Goal: Transaction & Acquisition: Download file/media

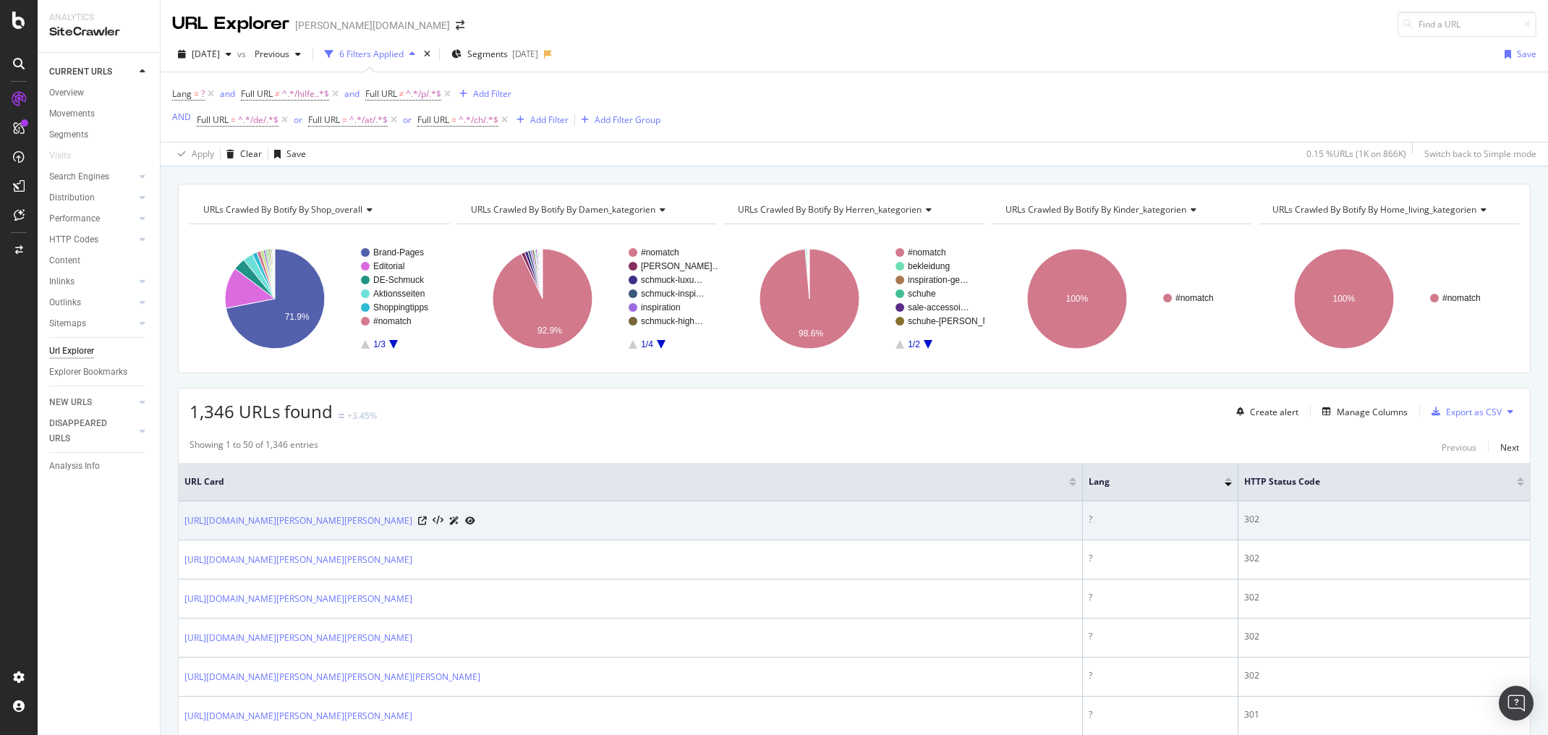
drag, startPoint x: 456, startPoint y: 519, endPoint x: 312, endPoint y: 527, distance: 144.2
click at [312, 527] on td "[URL][DOMAIN_NAME][PERSON_NAME][PERSON_NAME]" at bounding box center [631, 520] width 904 height 39
copy link "/[PERSON_NAME]/nike/bekleidung-anzuege/"
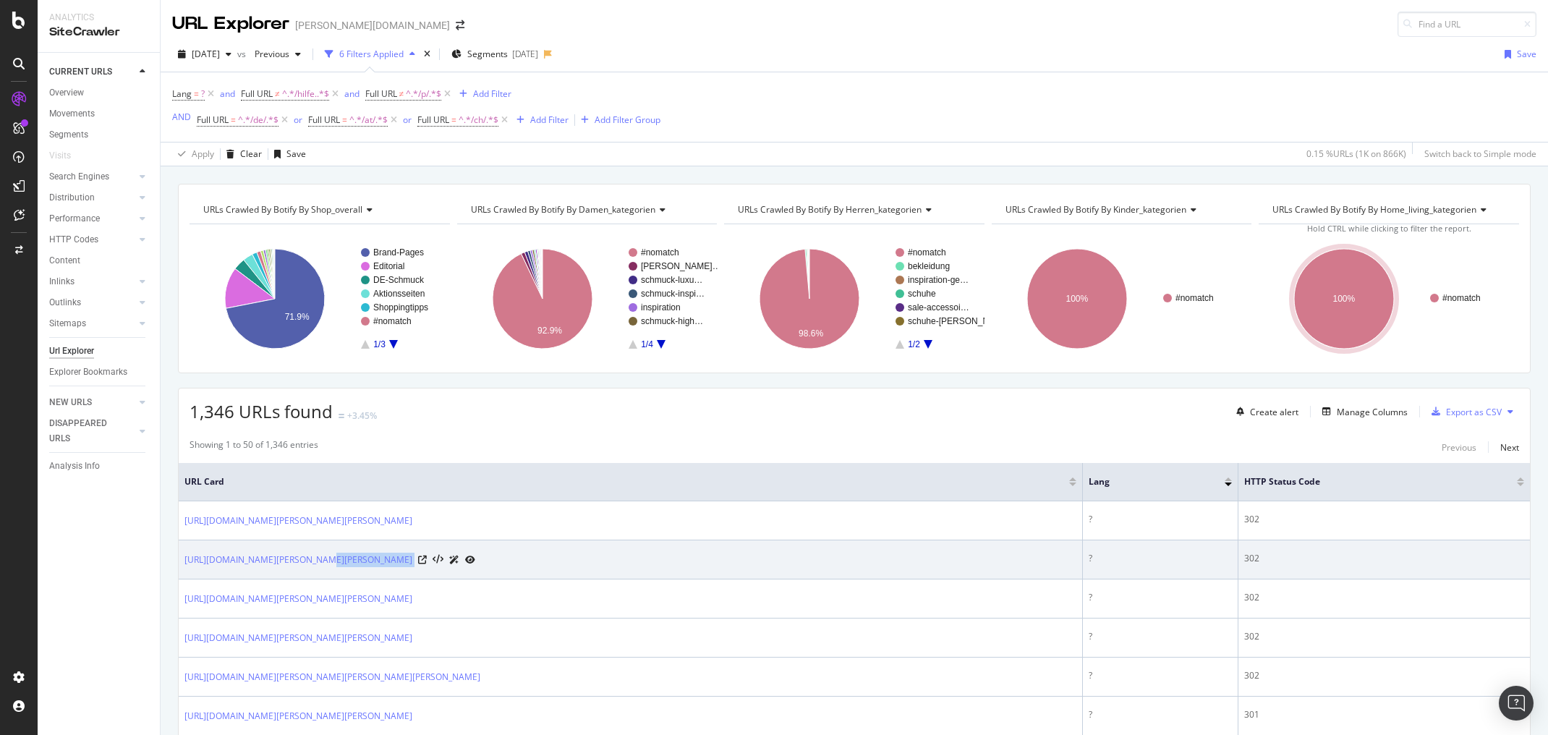
drag, startPoint x: 508, startPoint y: 555, endPoint x: 312, endPoint y: 566, distance: 196.3
click at [312, 566] on td "[URL][DOMAIN_NAME][PERSON_NAME][PERSON_NAME]" at bounding box center [631, 559] width 904 height 39
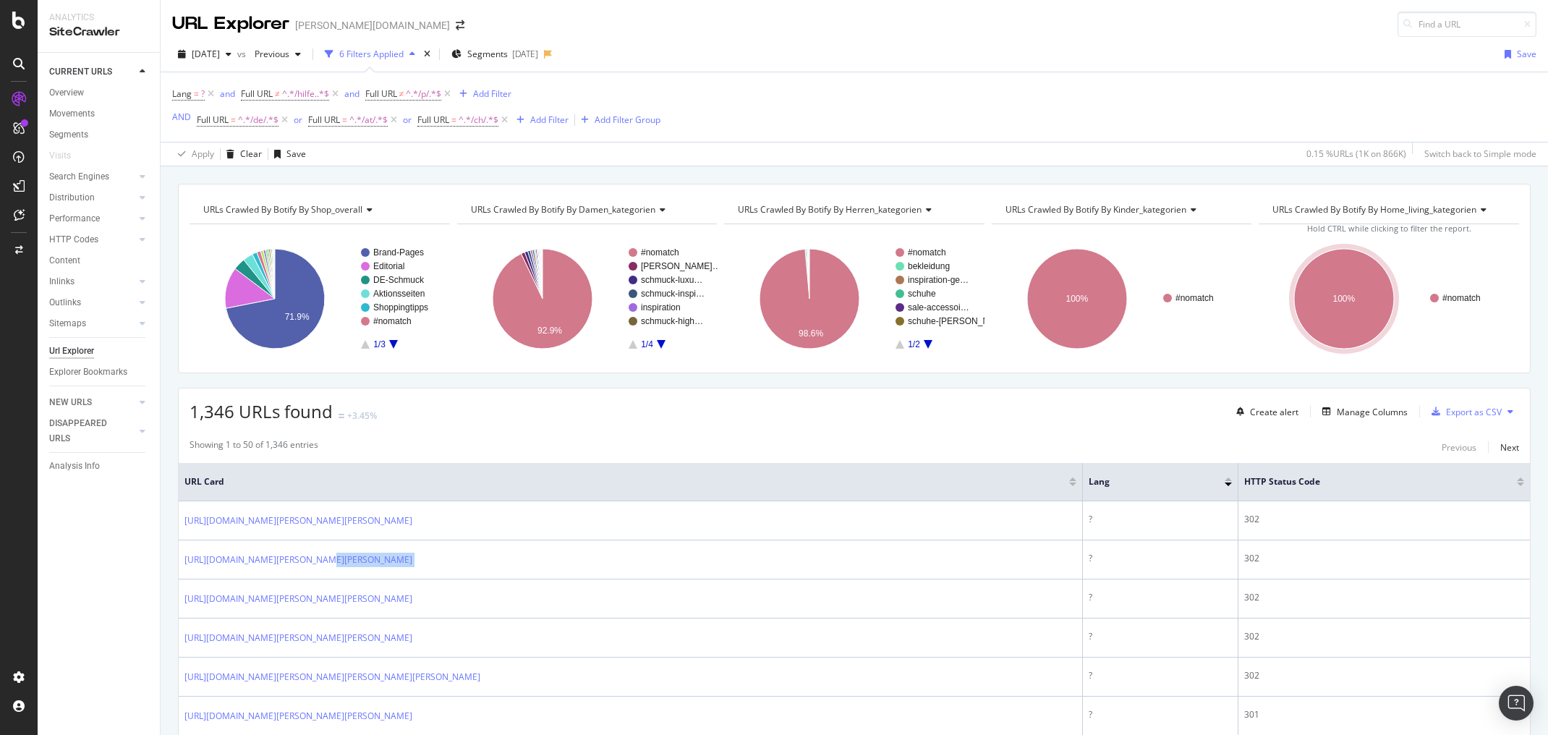
copy div "/[PERSON_NAME]/salomon/bekleidung-jacken-skijacken/"
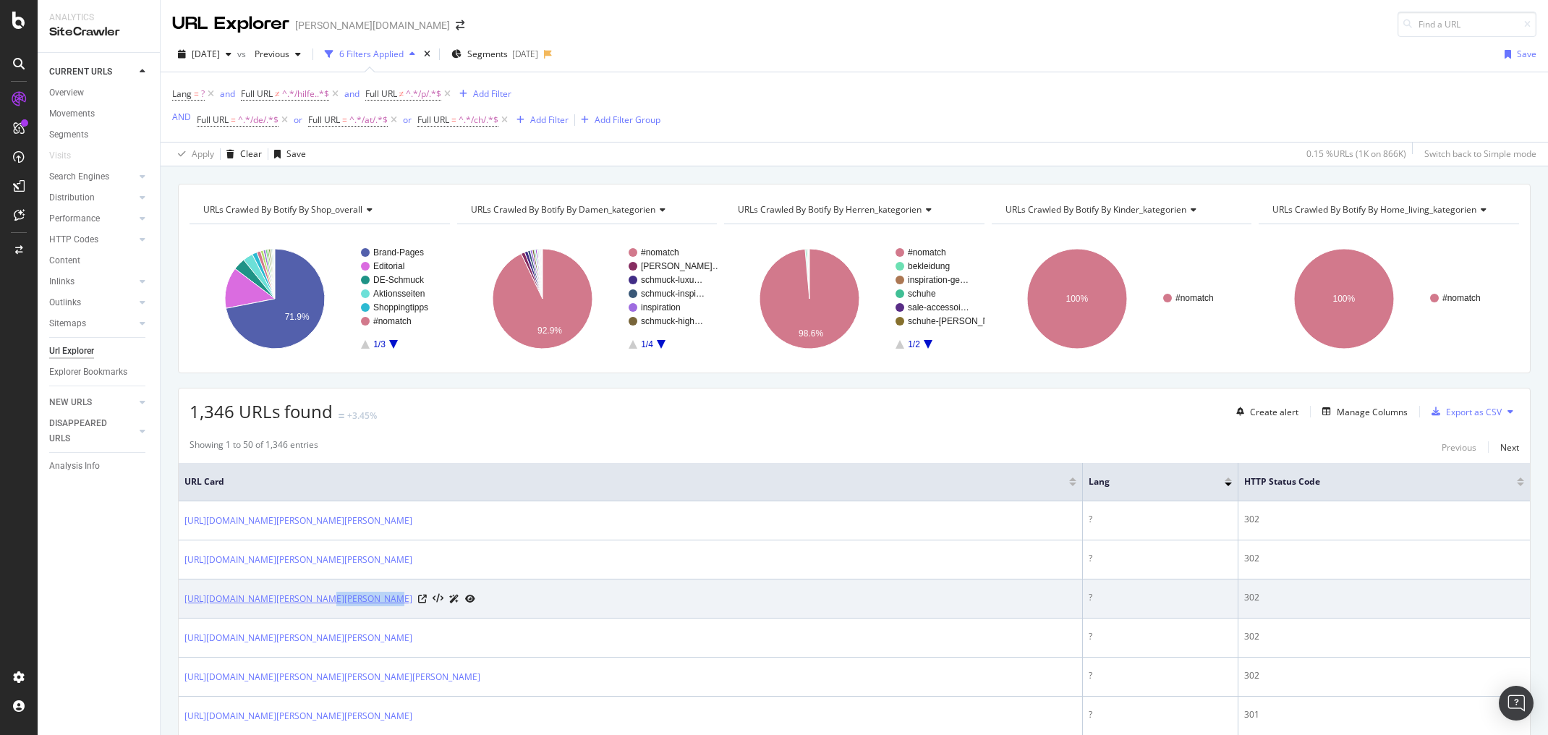
drag, startPoint x: 370, startPoint y: 596, endPoint x: 312, endPoint y: 597, distance: 57.1
click at [312, 597] on div "[URL][DOMAIN_NAME][PERSON_NAME][PERSON_NAME]" at bounding box center [329, 598] width 291 height 15
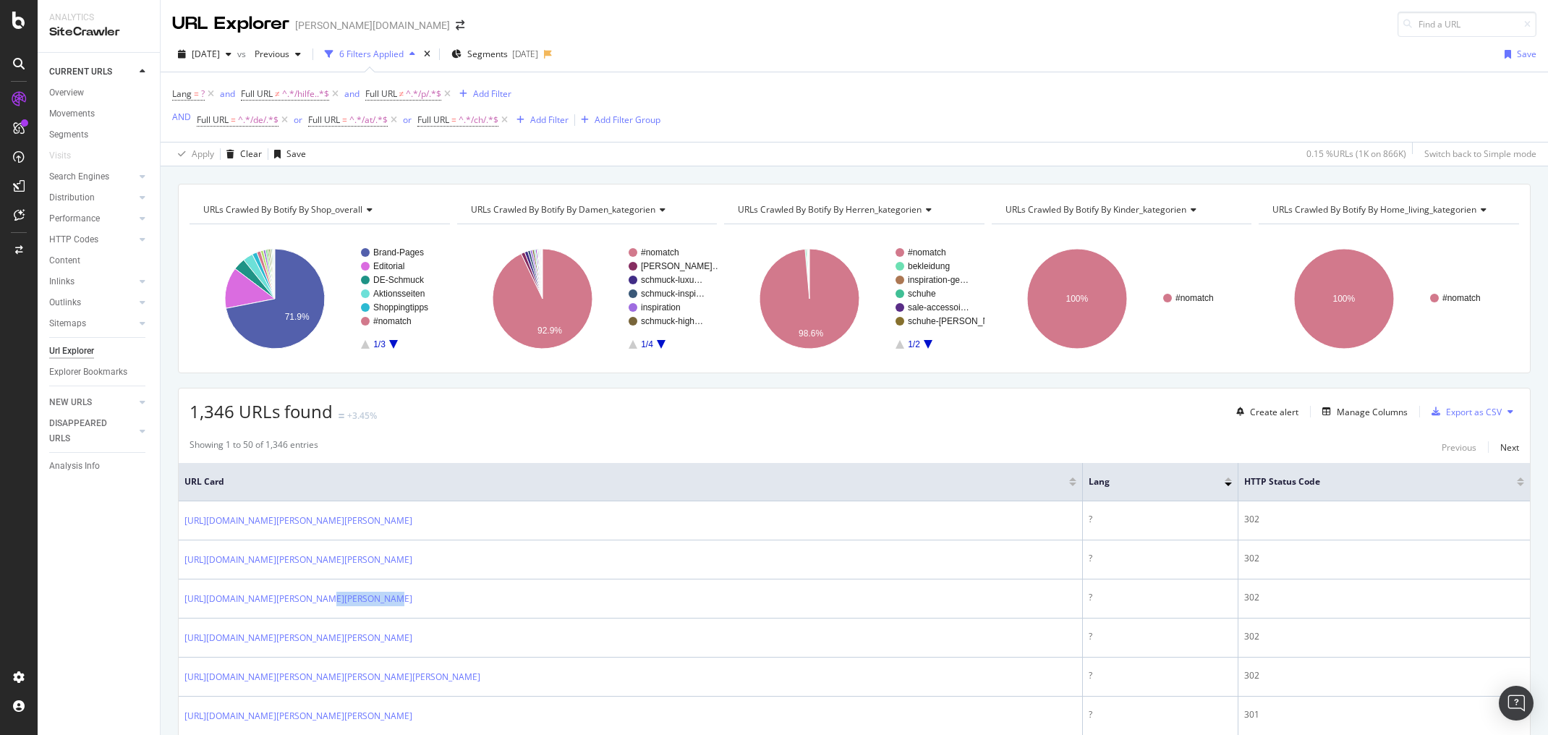
copy link "/[PERSON_NAME]/leki/"
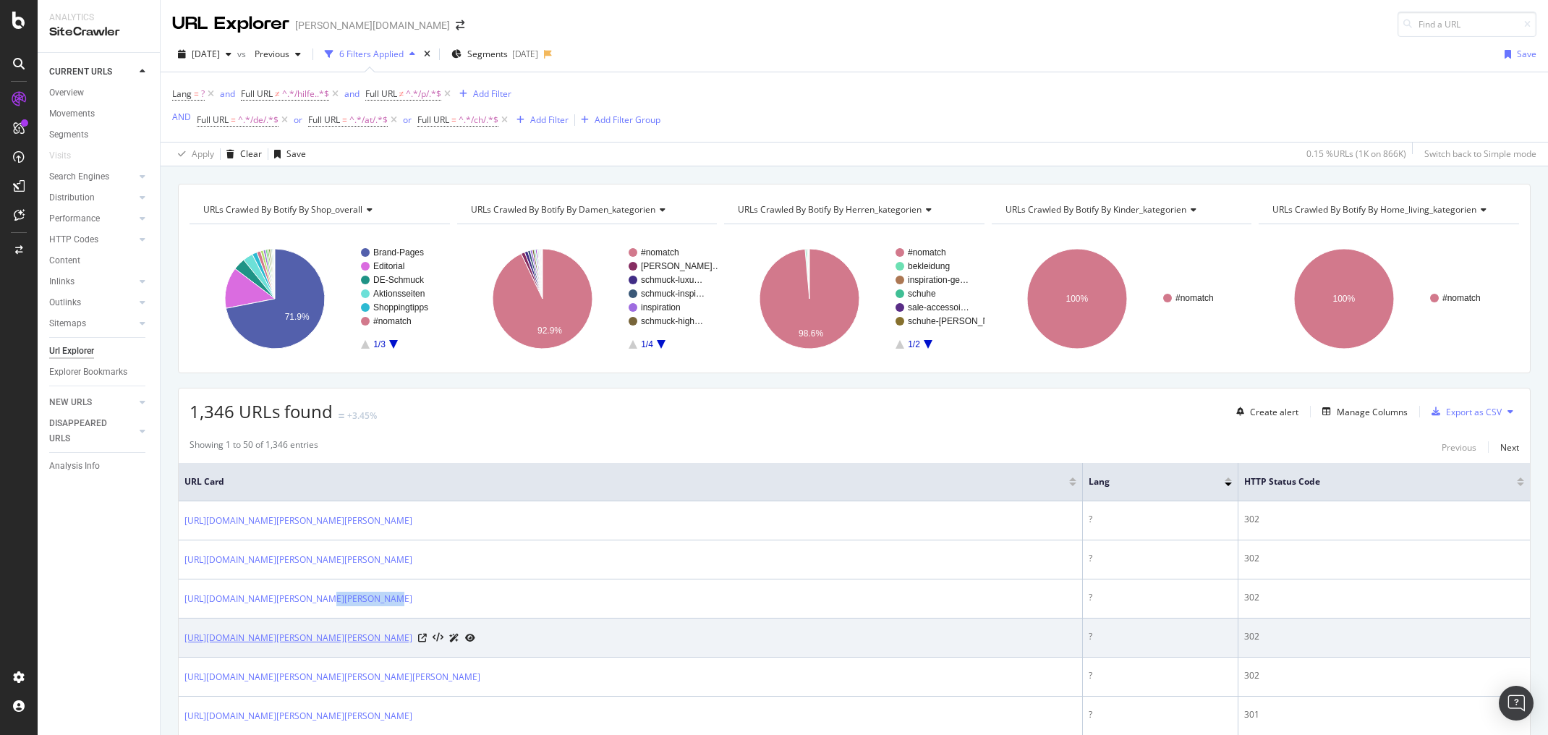
drag, startPoint x: 552, startPoint y: 636, endPoint x: 313, endPoint y: 640, distance: 238.7
click at [313, 640] on div "[URL][DOMAIN_NAME][PERSON_NAME][PERSON_NAME]" at bounding box center [329, 637] width 291 height 15
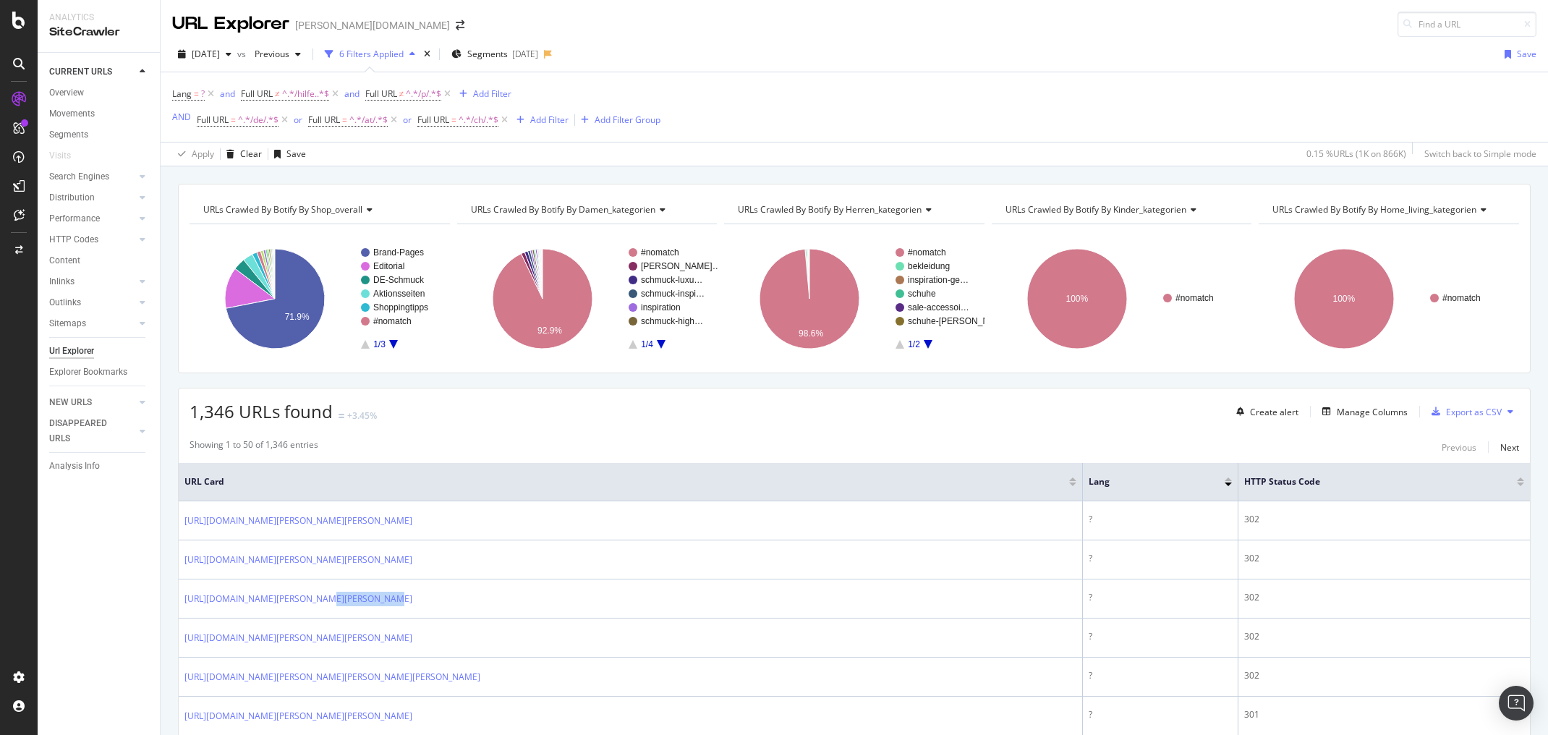
copy link "/[PERSON_NAME]/samsoe-samsoe/bekleidung-jacken-cabanjacken/"
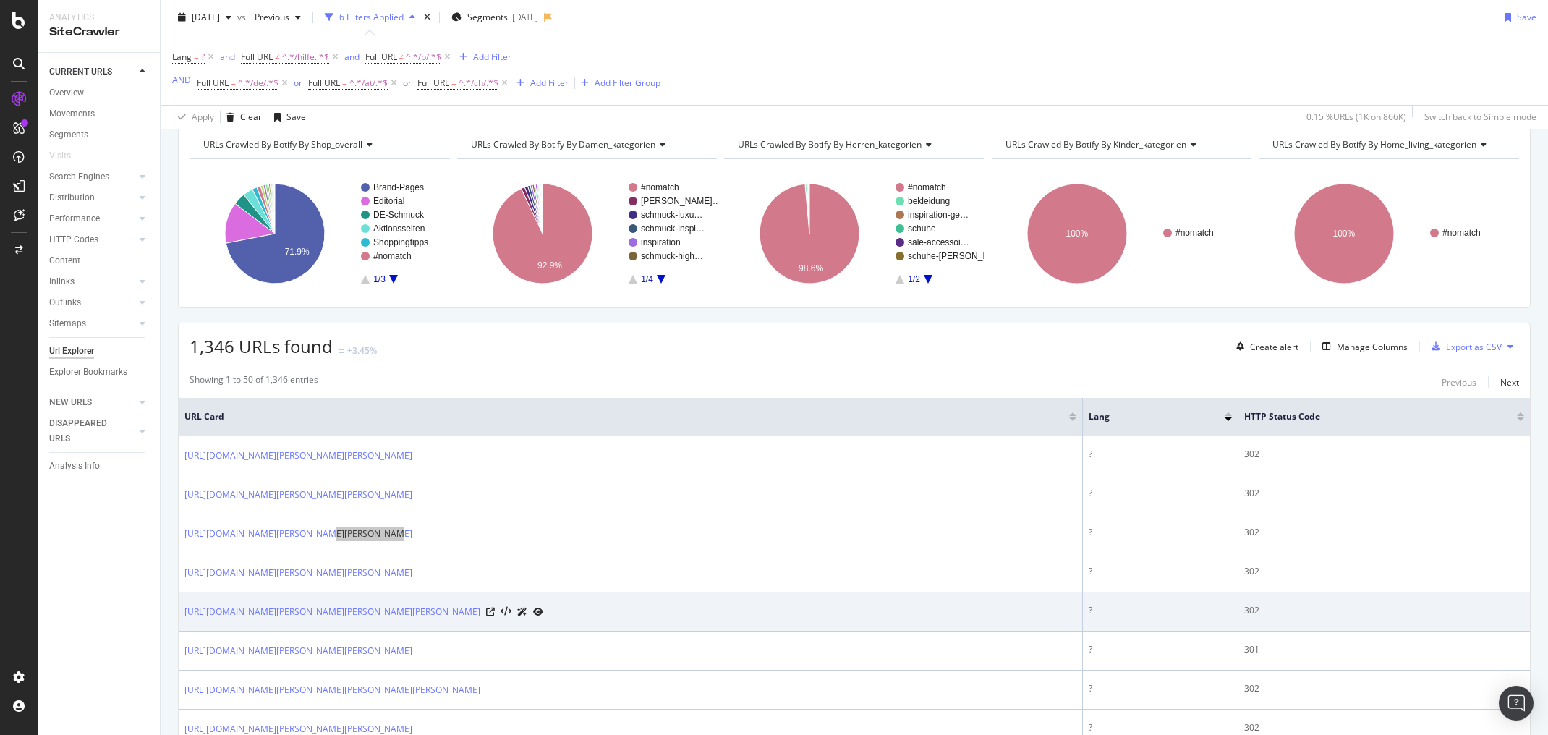
scroll to position [289, 0]
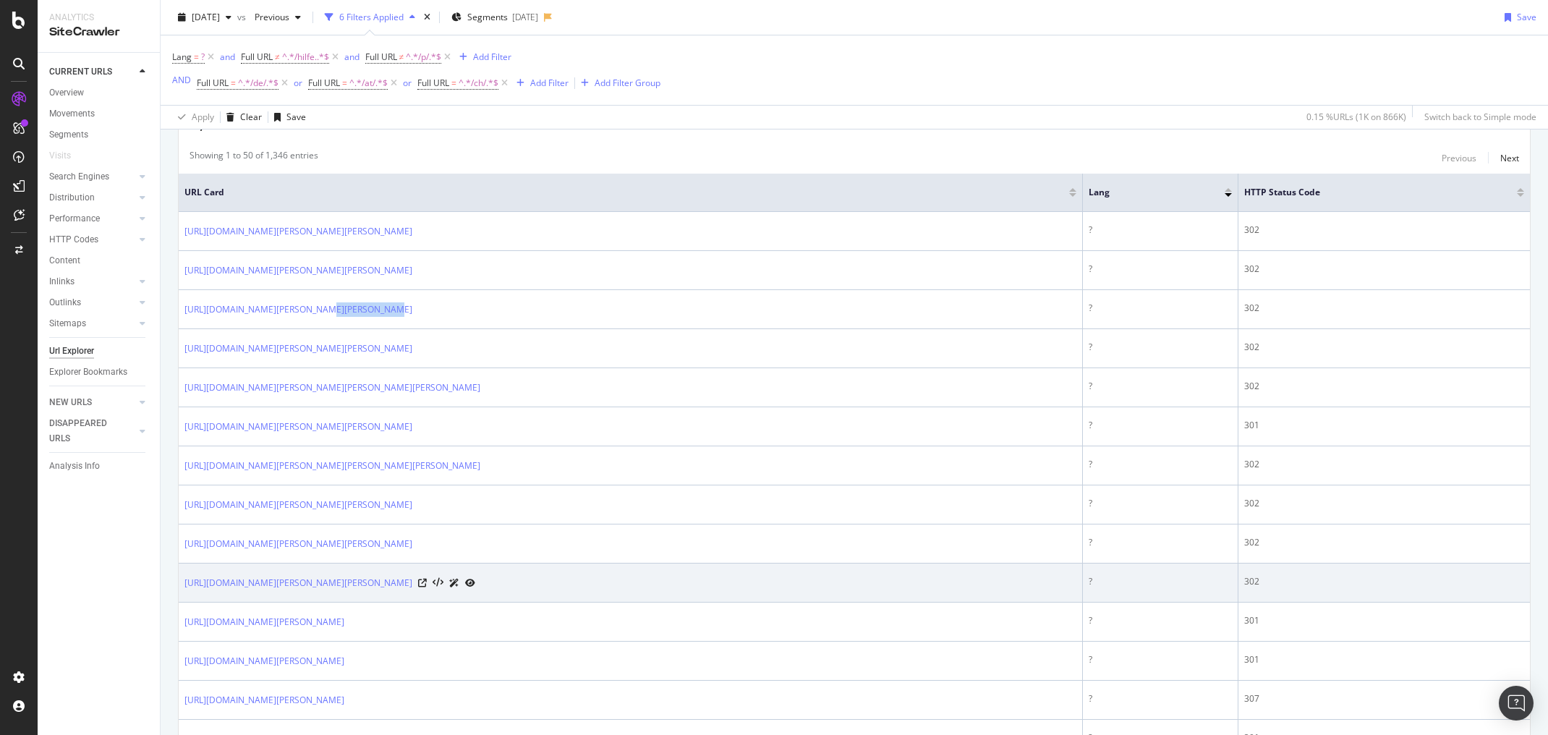
drag, startPoint x: 637, startPoint y: 579, endPoint x: 315, endPoint y: 596, distance: 322.3
click at [315, 596] on td "[URL][DOMAIN_NAME][PERSON_NAME][PERSON_NAME]" at bounding box center [631, 582] width 904 height 39
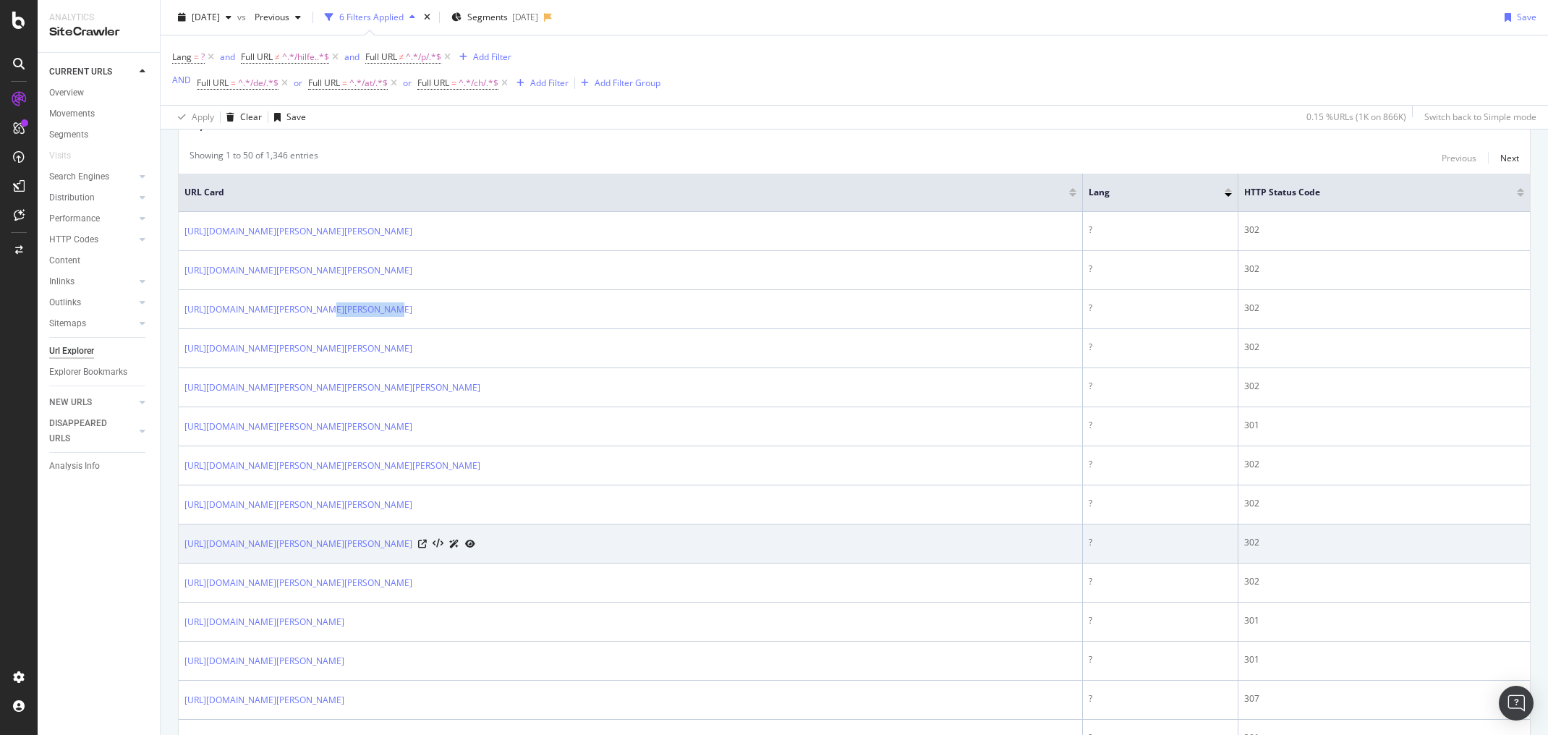
copy link "/[PERSON_NAME]/comma-casual-identity/bekleidung-maentel-klassische-maentel-cape…"
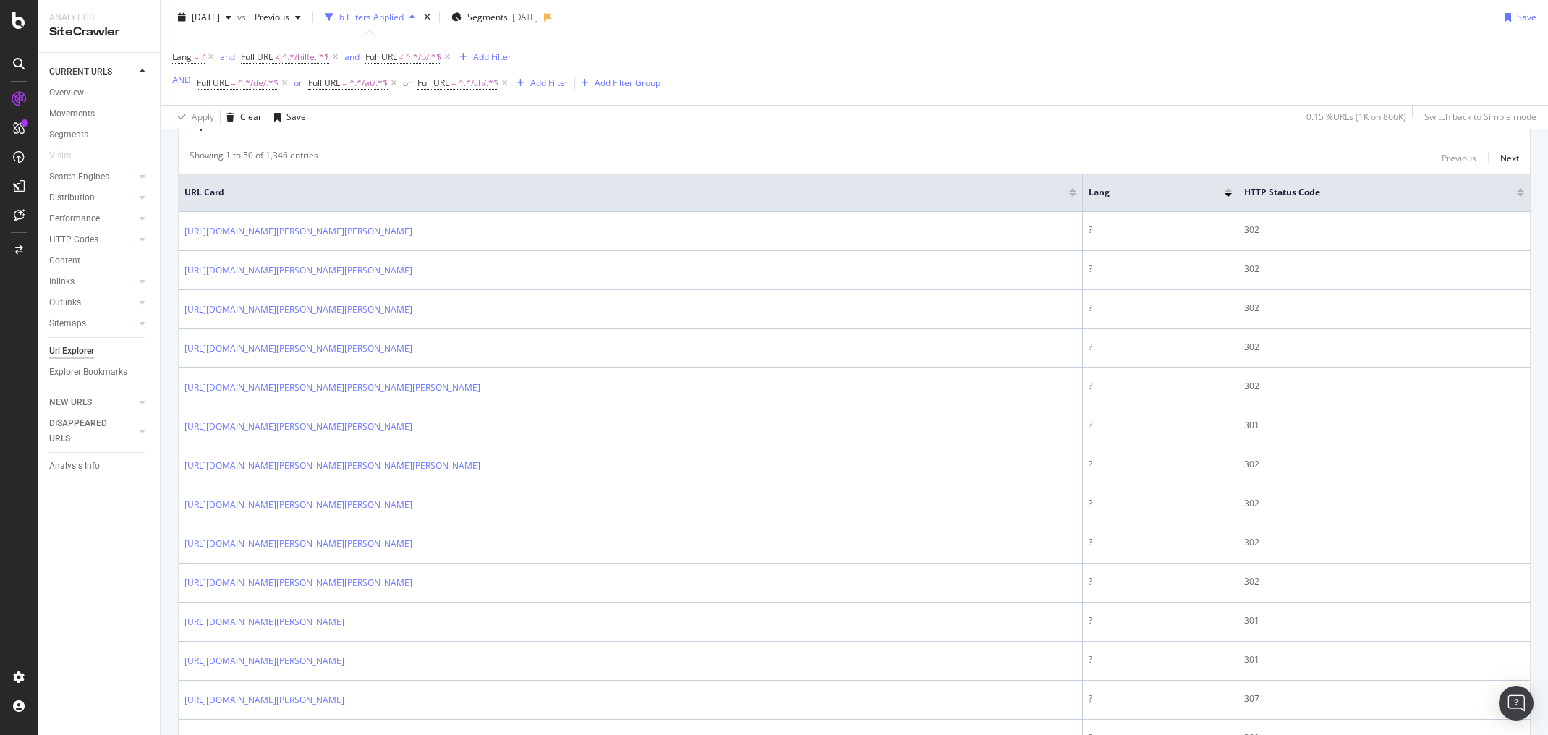
click at [110, 544] on div "CURRENT URLS Overview Movements Segments Visits Search Engines Top Charts Segme…" at bounding box center [99, 394] width 122 height 682
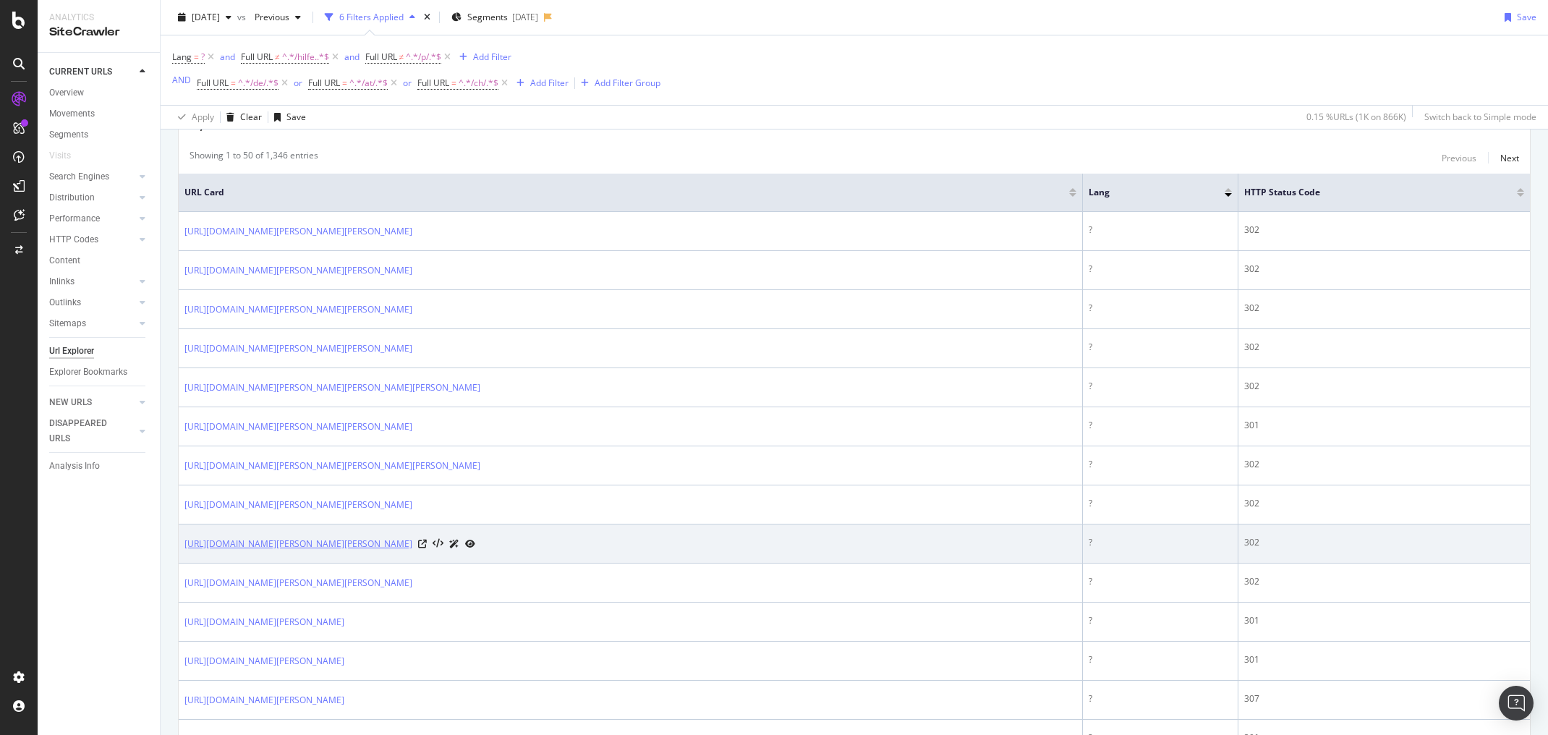
drag, startPoint x: 474, startPoint y: 545, endPoint x: 312, endPoint y: 545, distance: 162.0
click at [312, 545] on div "[URL][DOMAIN_NAME][PERSON_NAME][PERSON_NAME]" at bounding box center [329, 543] width 291 height 15
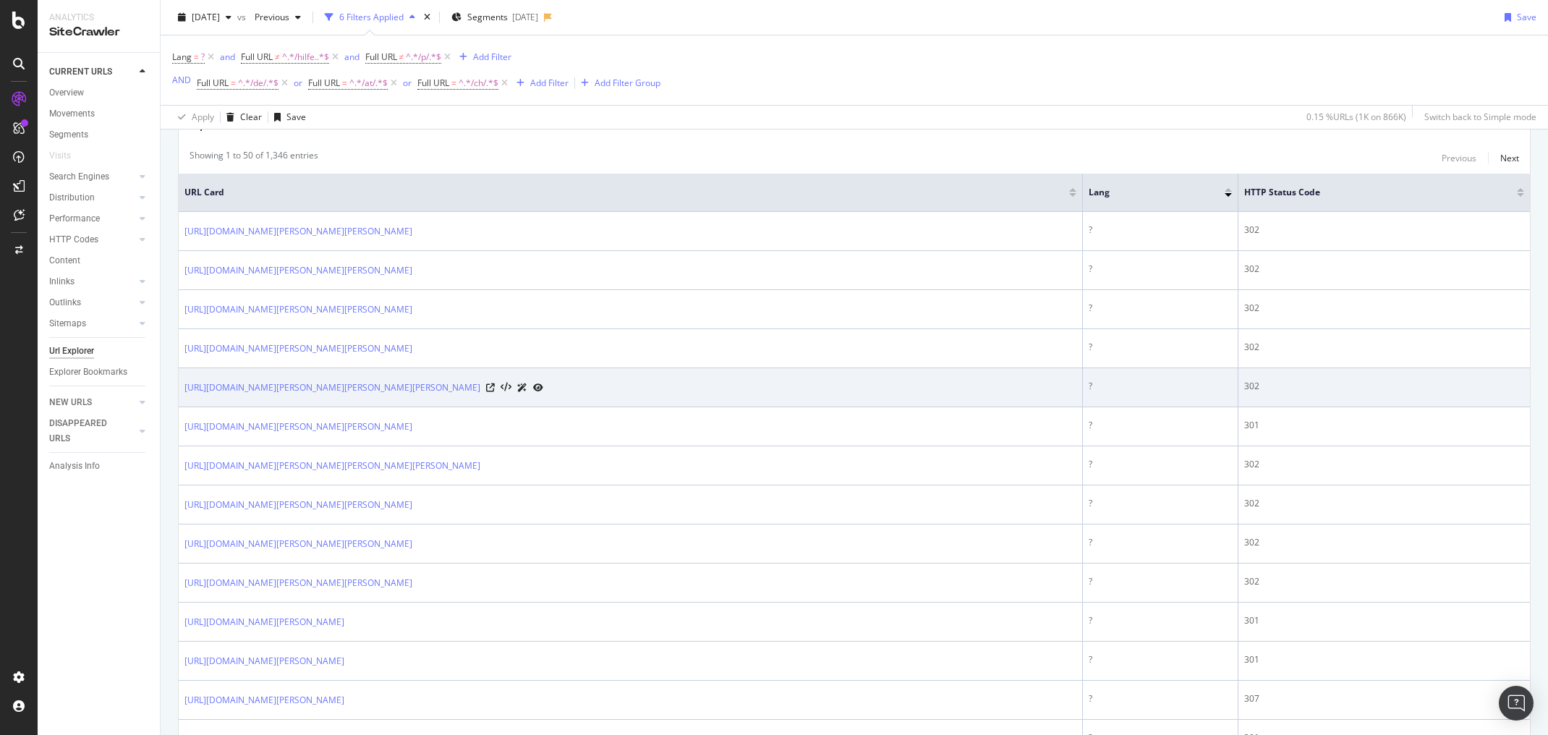
copy link "/[PERSON_NAME]/saint-laurent/schuhe-sneaker/"
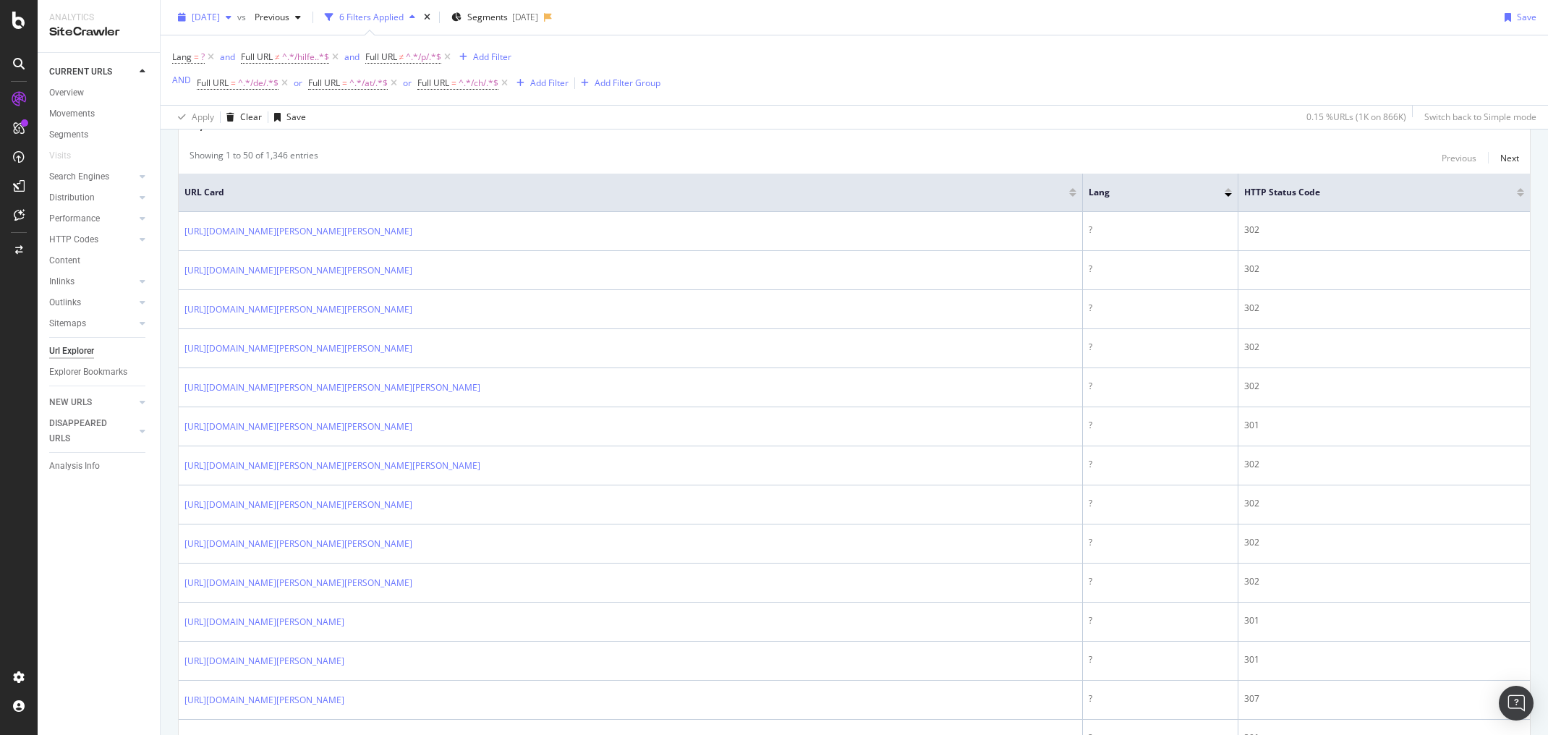
click at [218, 20] on span "[DATE]" at bounding box center [206, 17] width 28 height 12
click at [213, 72] on div "[DATE]" at bounding box center [231, 69] width 77 height 13
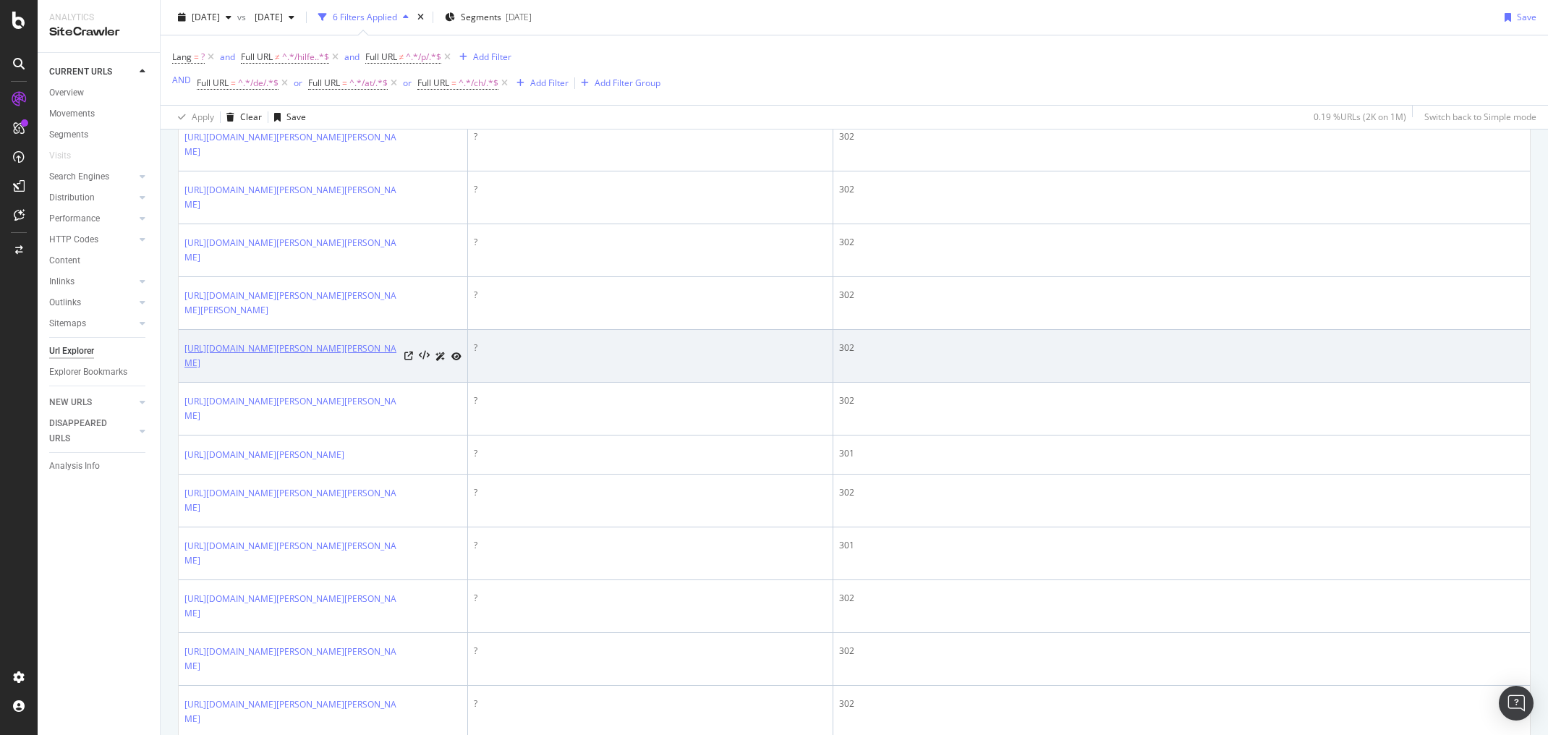
scroll to position [405, 0]
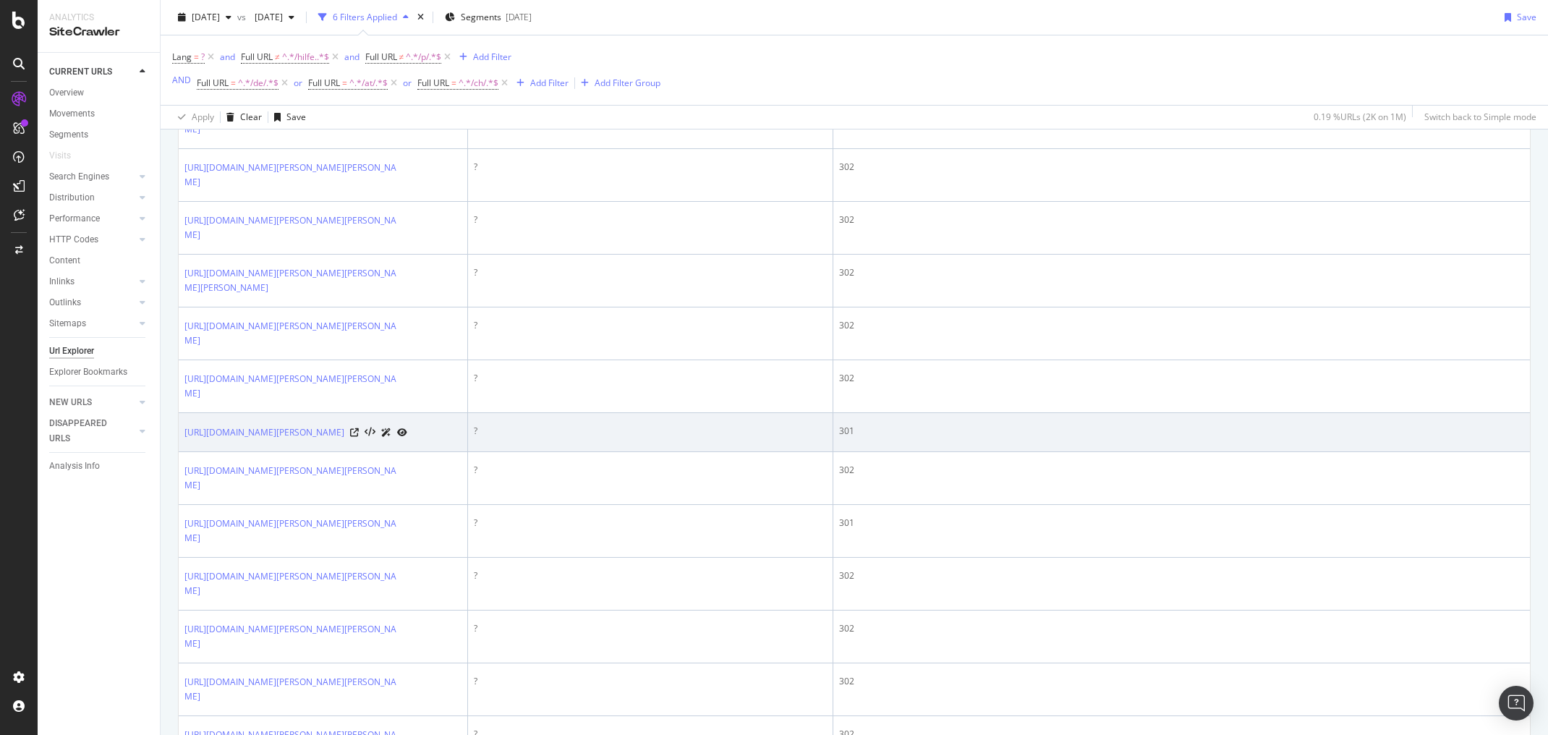
drag, startPoint x: 389, startPoint y: 433, endPoint x: 314, endPoint y: 438, distance: 75.3
click at [314, 438] on td "[URL][DOMAIN_NAME][PERSON_NAME]" at bounding box center [323, 432] width 289 height 39
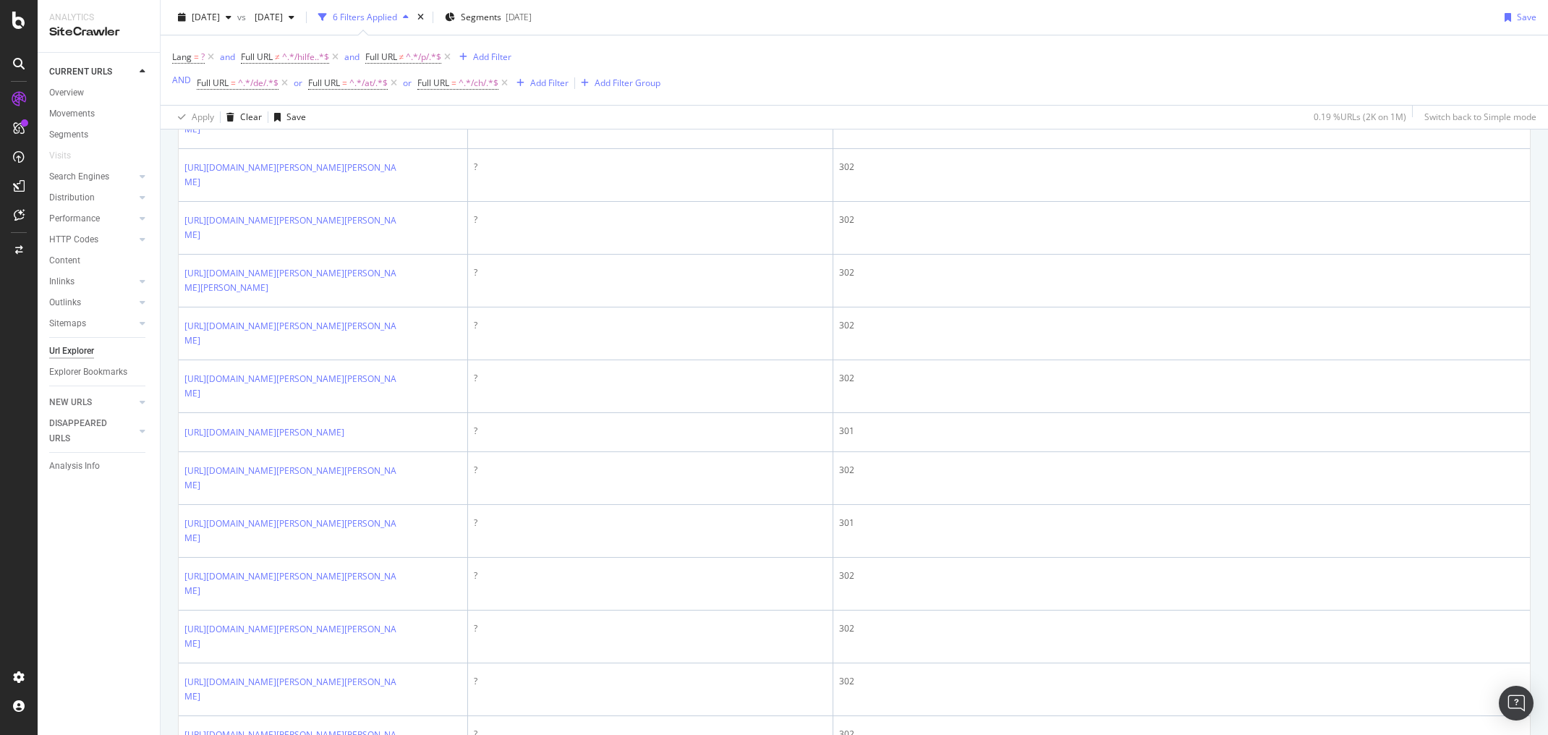
copy link "/damen/schmuck/"
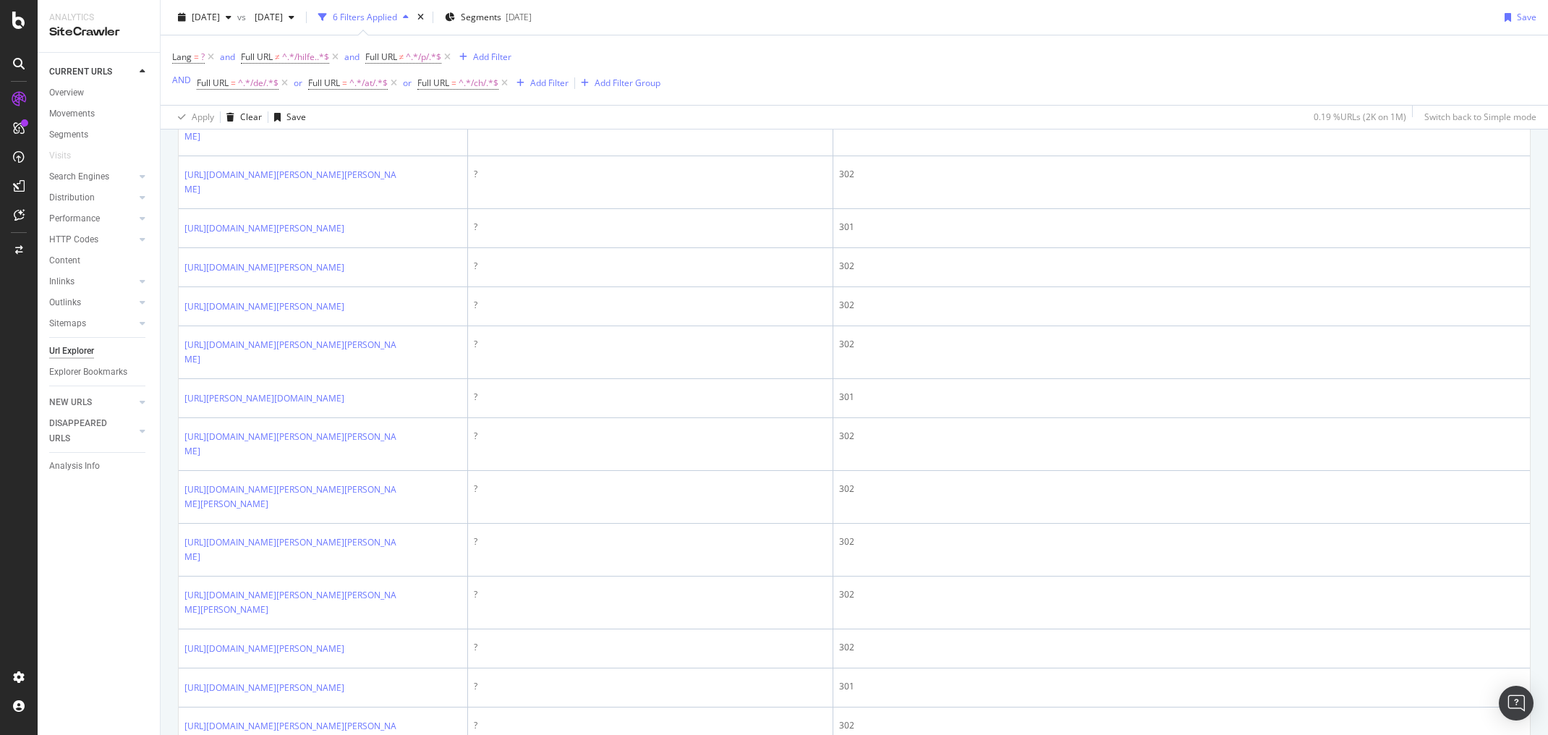
scroll to position [984, 0]
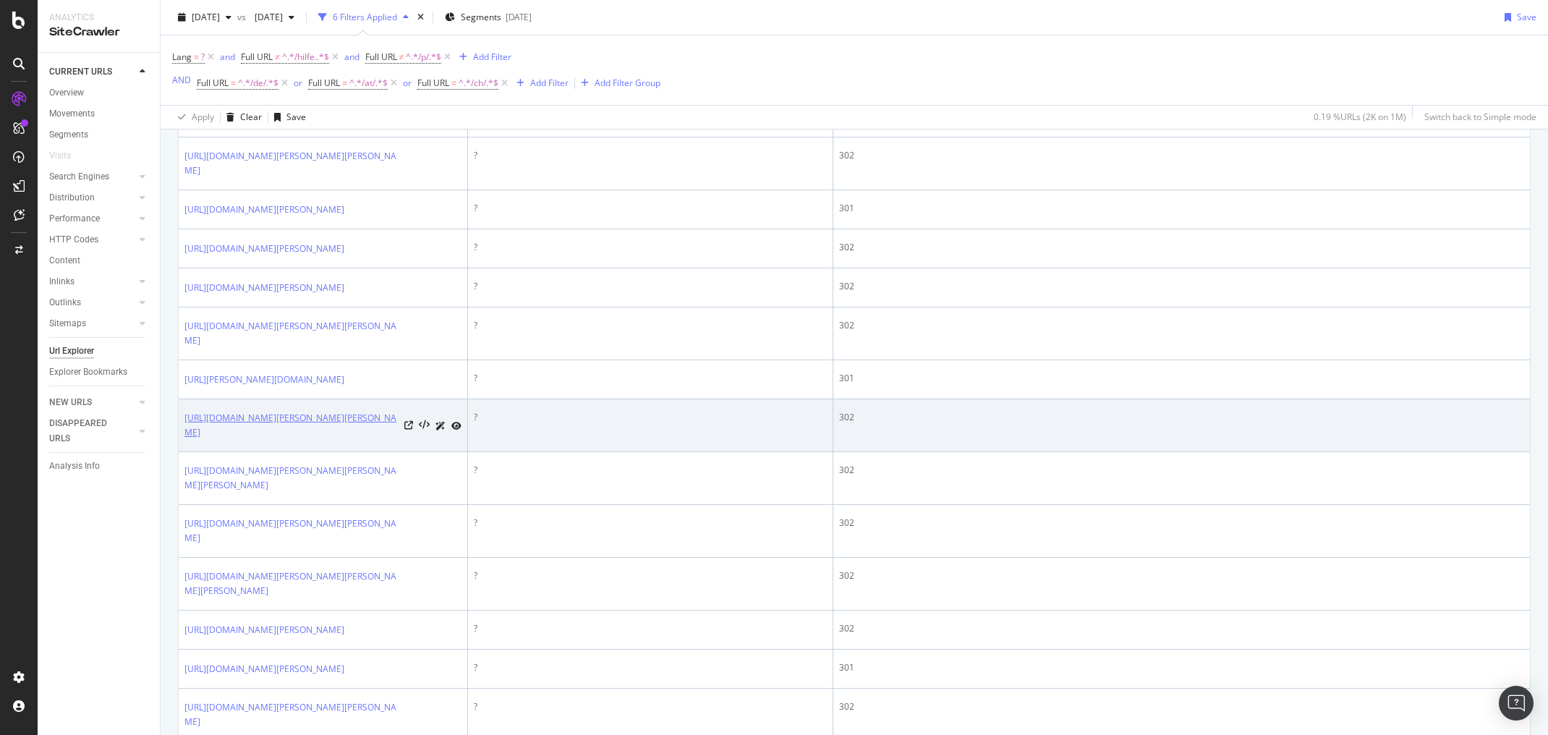
drag, startPoint x: 189, startPoint y: 457, endPoint x: 204, endPoint y: 468, distance: 18.7
click at [204, 452] on td "[URL][DOMAIN_NAME][PERSON_NAME][PERSON_NAME]" at bounding box center [323, 425] width 289 height 53
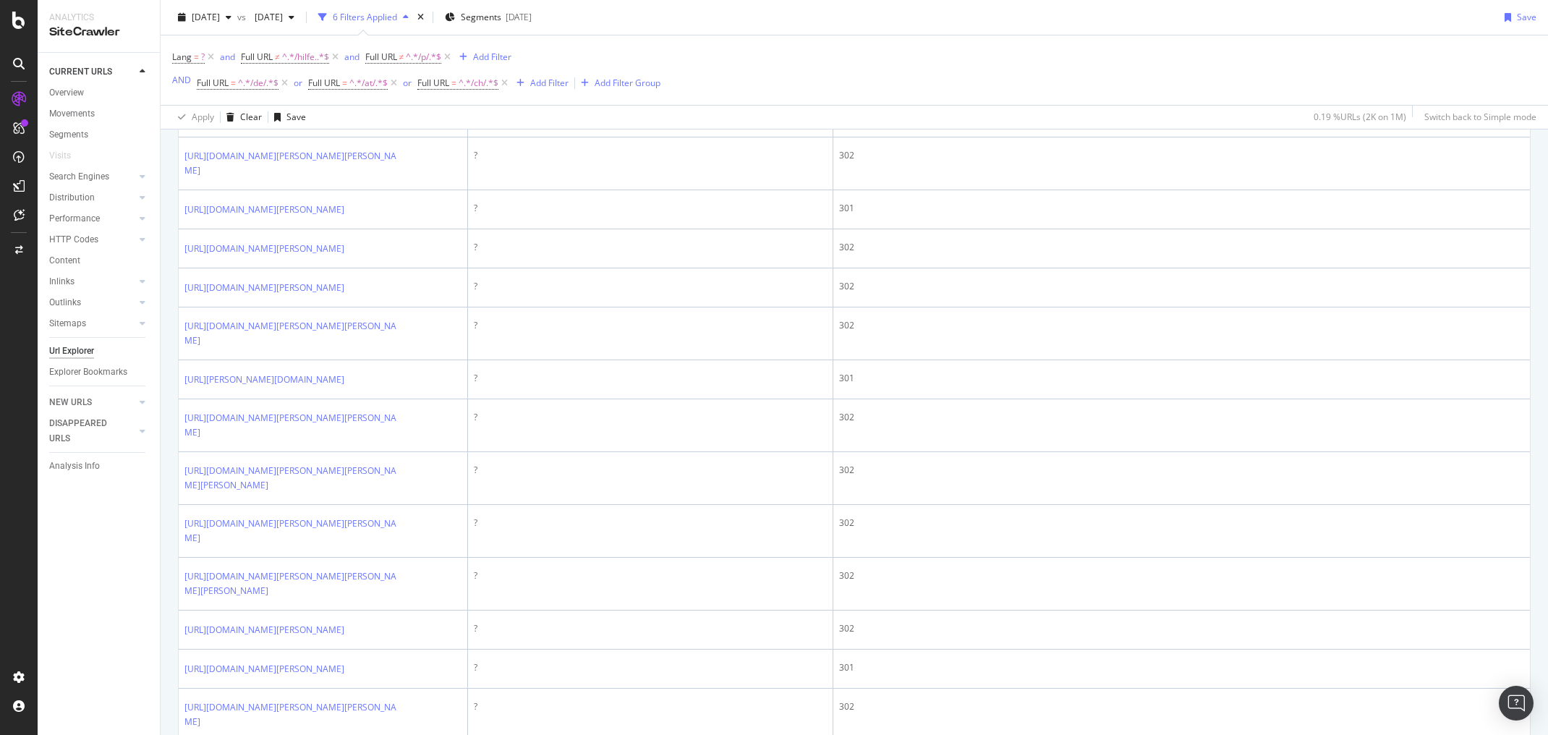
copy link "[URL][DOMAIN_NAME][PERSON_NAME][PERSON_NAME]"
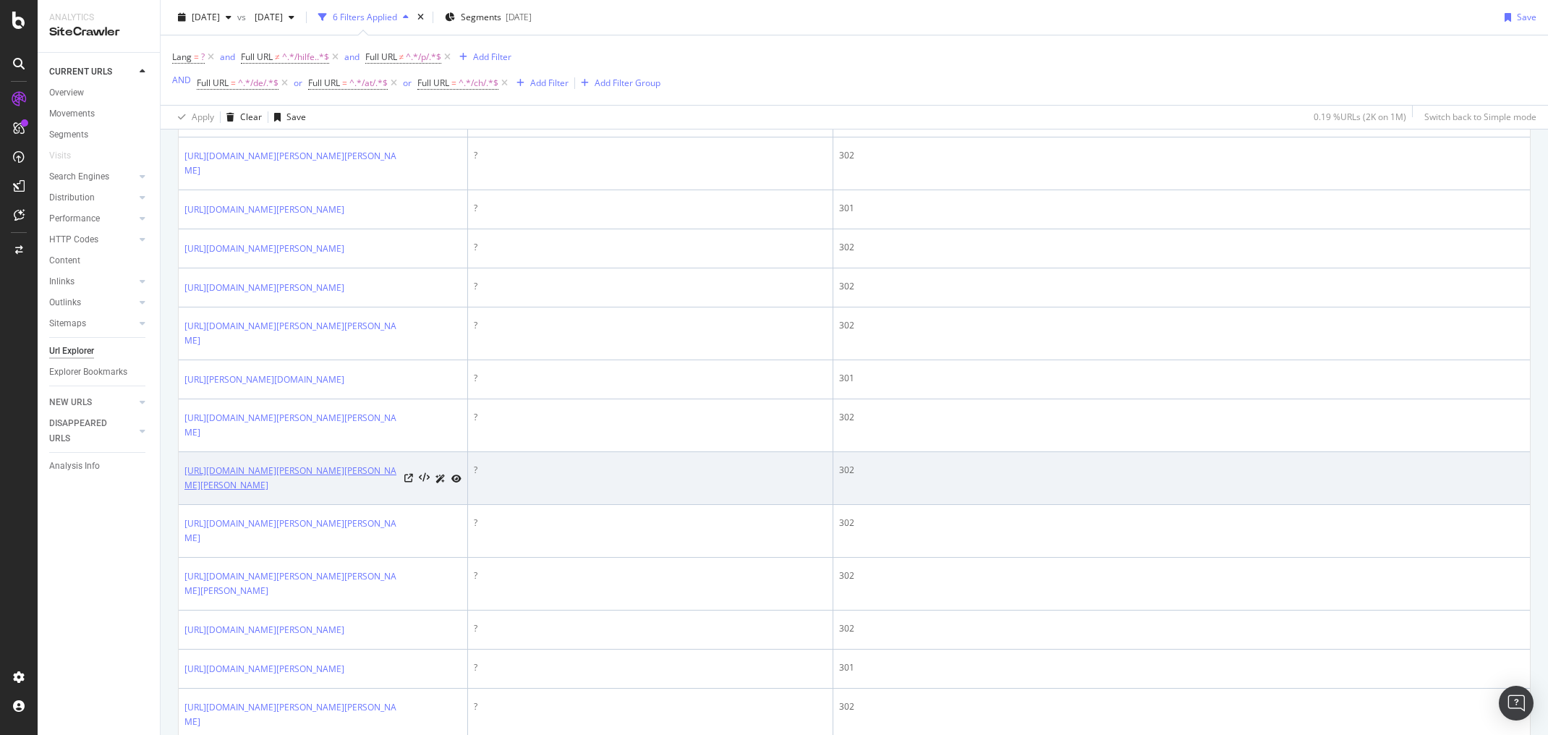
drag, startPoint x: 182, startPoint y: 511, endPoint x: 269, endPoint y: 519, distance: 87.2
click at [269, 505] on td "[URL][DOMAIN_NAME][PERSON_NAME][PERSON_NAME][PERSON_NAME]" at bounding box center [323, 478] width 289 height 53
copy link "[URL][DOMAIN_NAME][PERSON_NAME][PERSON_NAME][PERSON_NAME]"
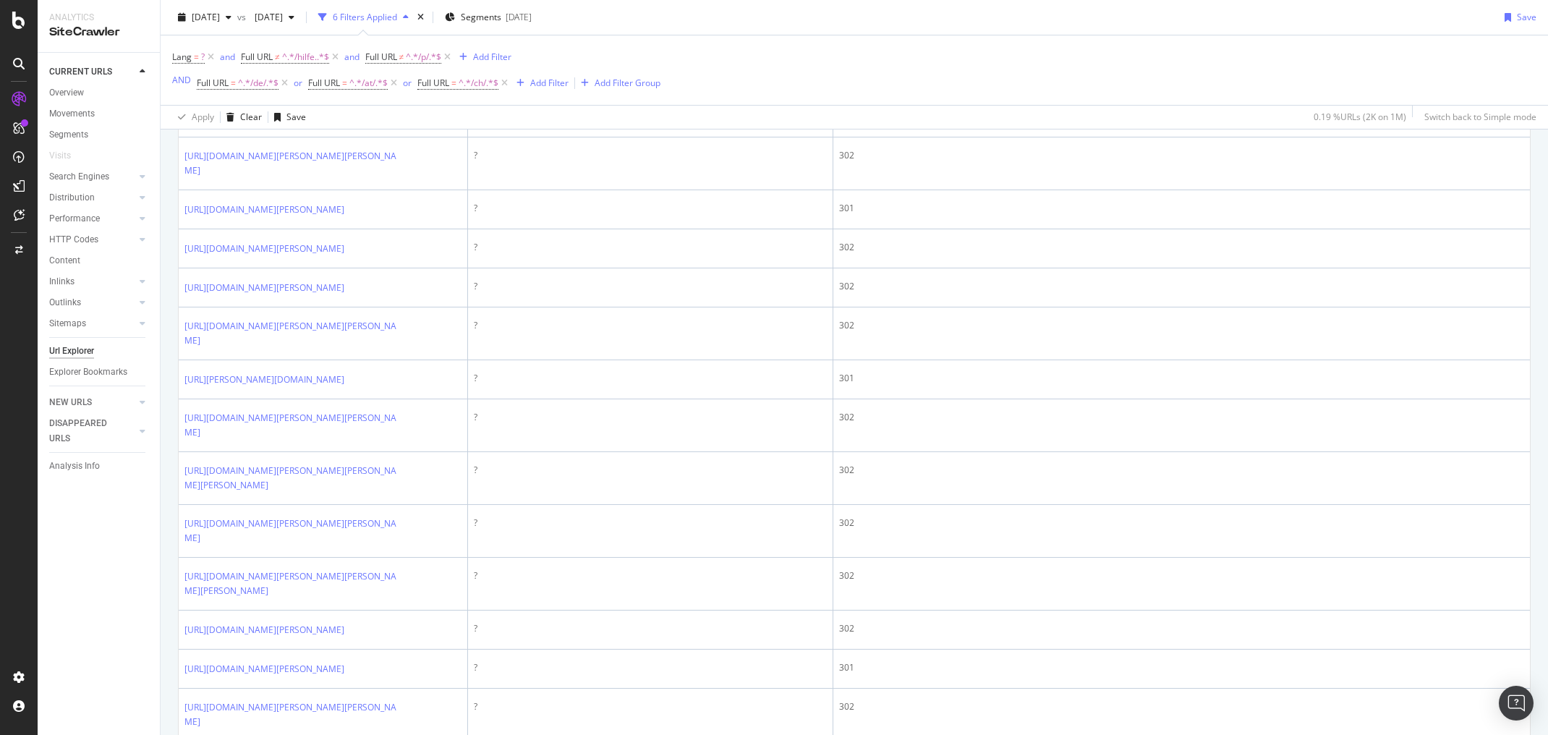
click at [75, 581] on div "CURRENT URLS Overview Movements Segments Visits Search Engines Top Charts Segme…" at bounding box center [99, 394] width 122 height 682
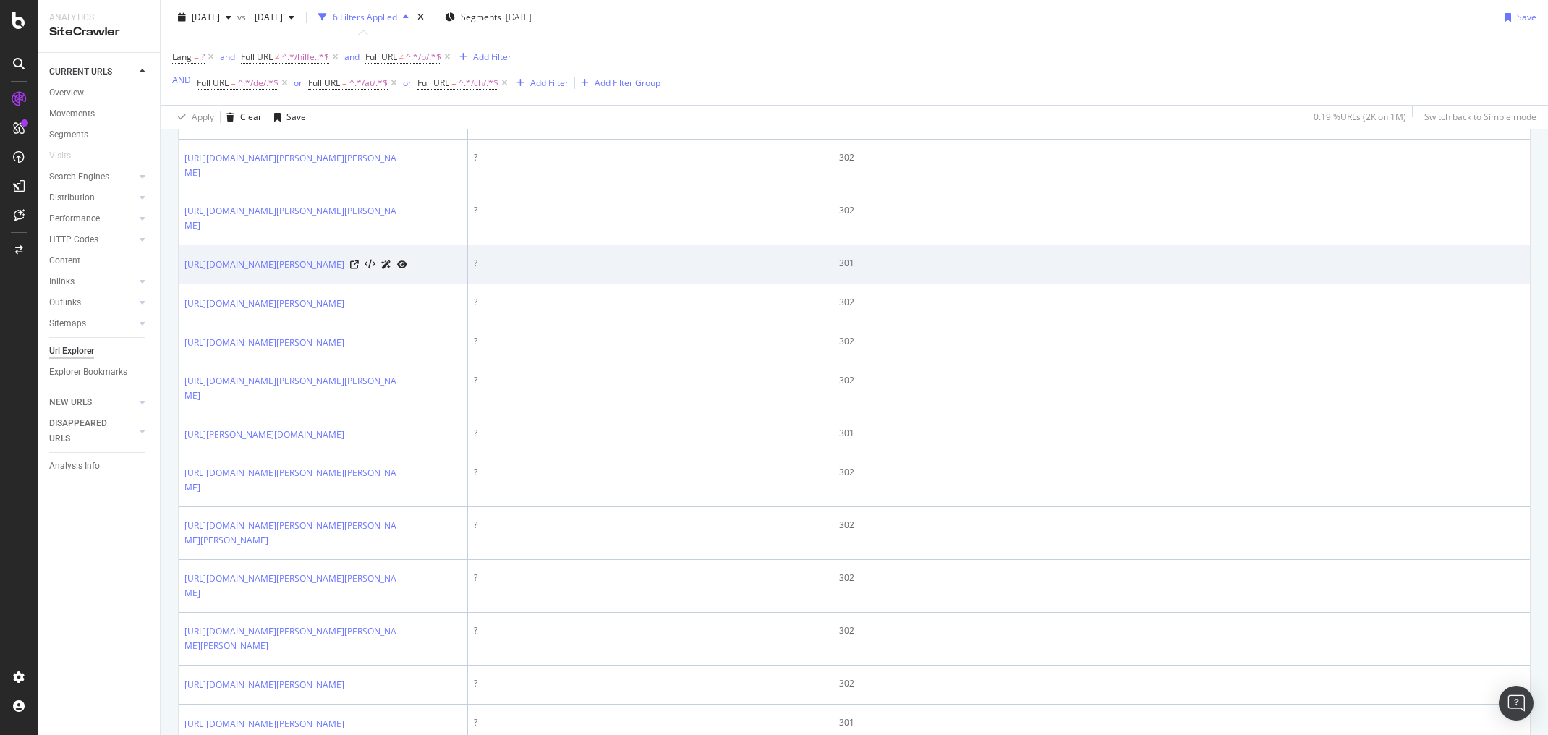
scroll to position [752, 0]
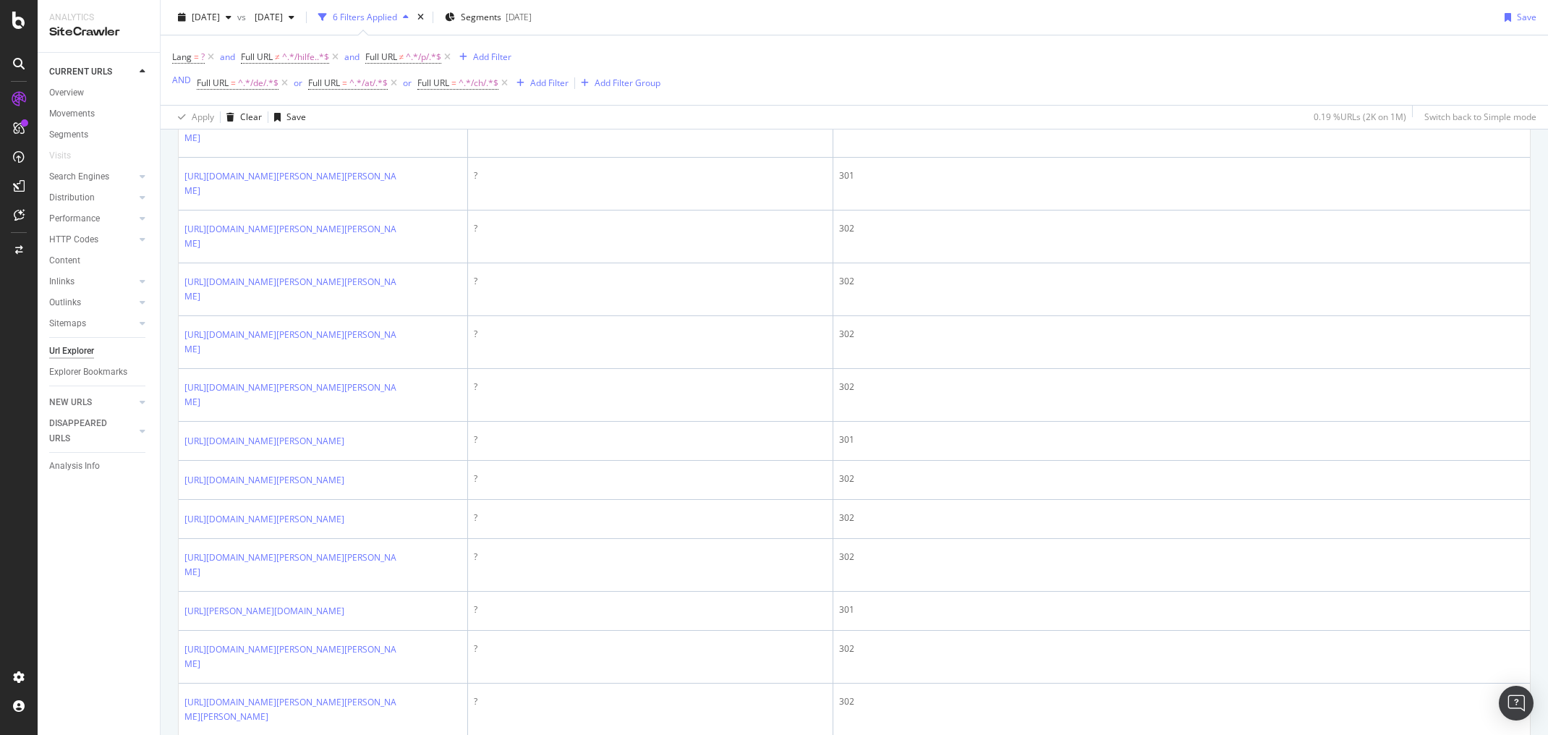
click at [95, 553] on div "CURRENT URLS Overview Movements Segments Visits Search Engines Top Charts Segme…" at bounding box center [99, 394] width 122 height 682
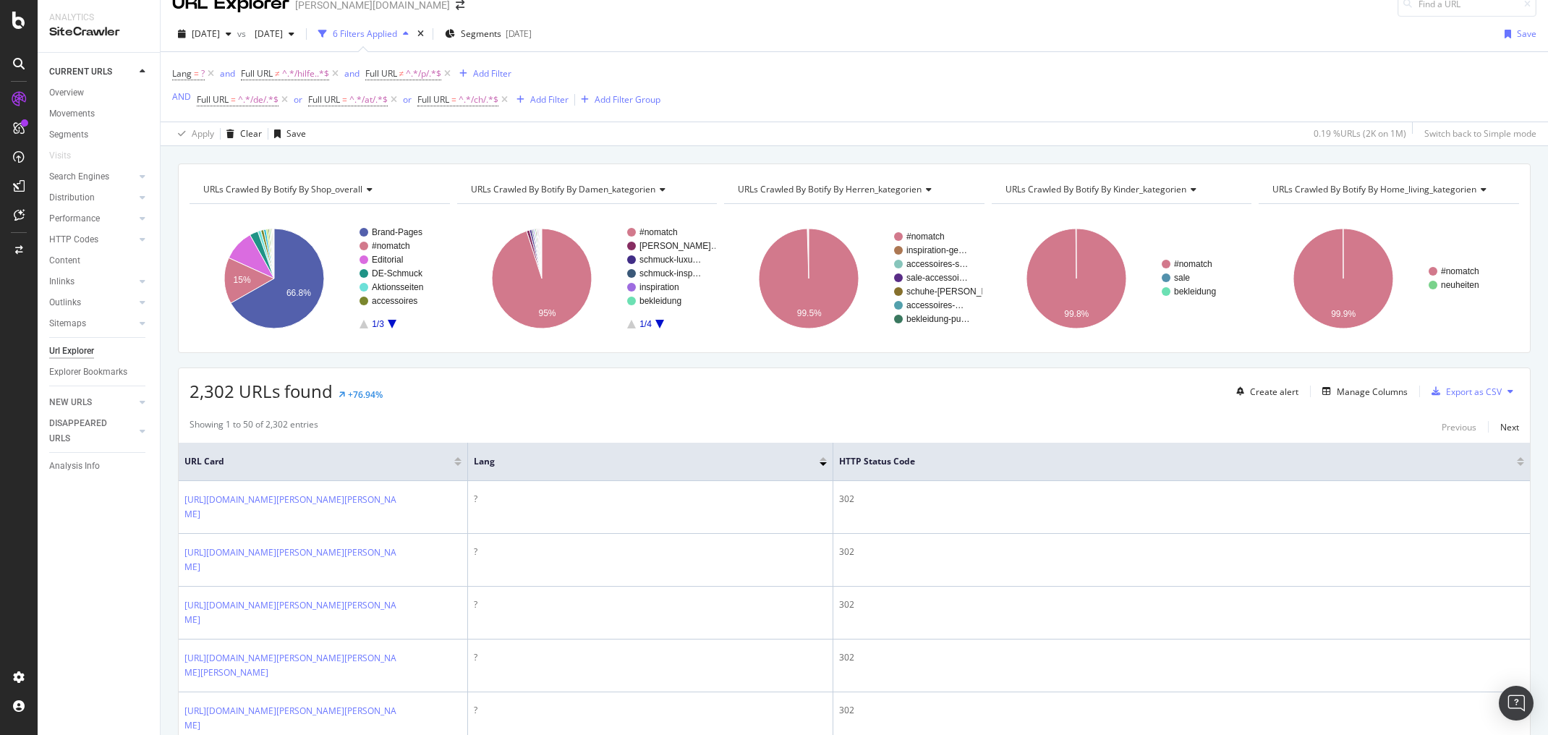
scroll to position [0, 0]
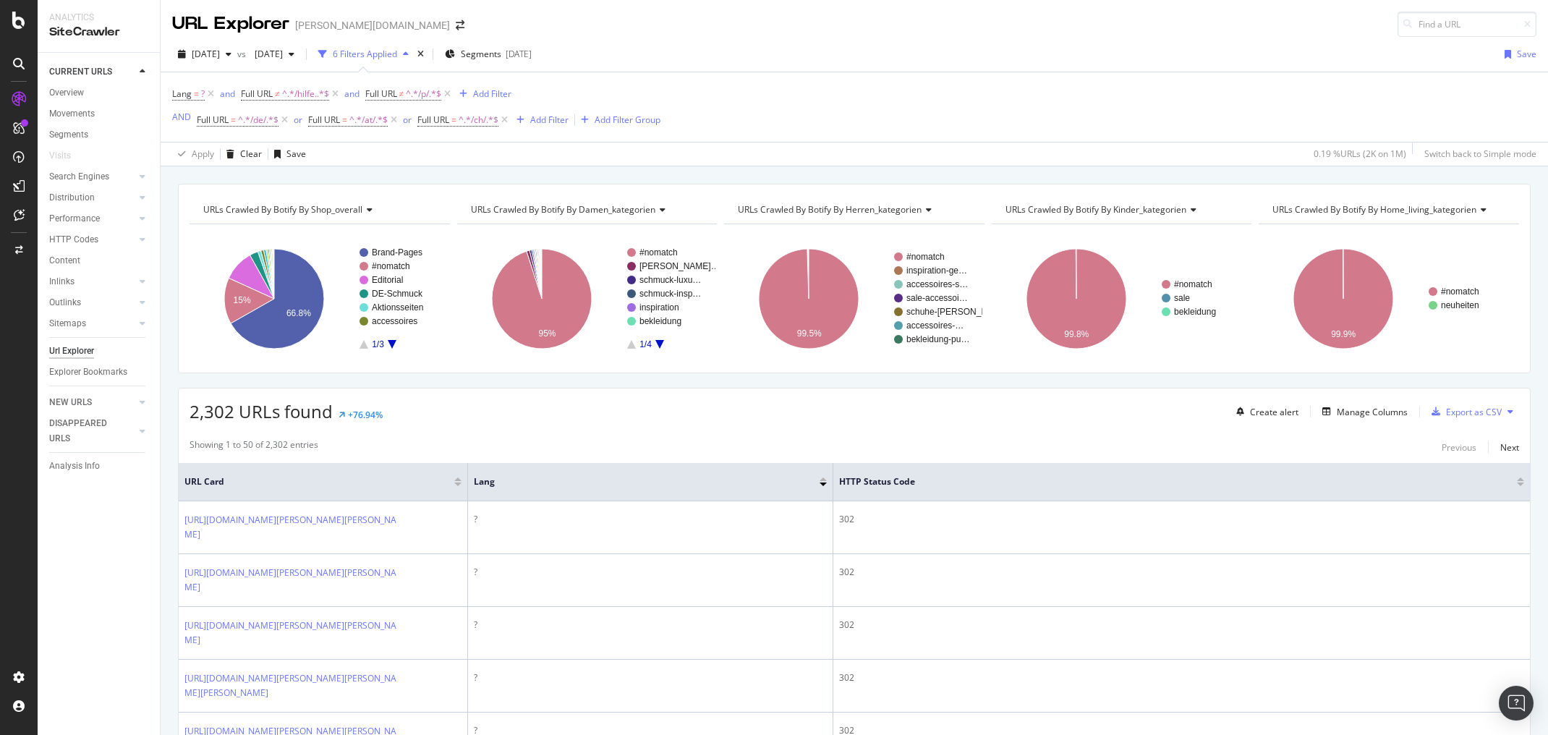
click at [1337, 43] on div "[DATE] vs [DATE] 6 Filters Applied Segments [DATE] Save" at bounding box center [854, 57] width 1387 height 29
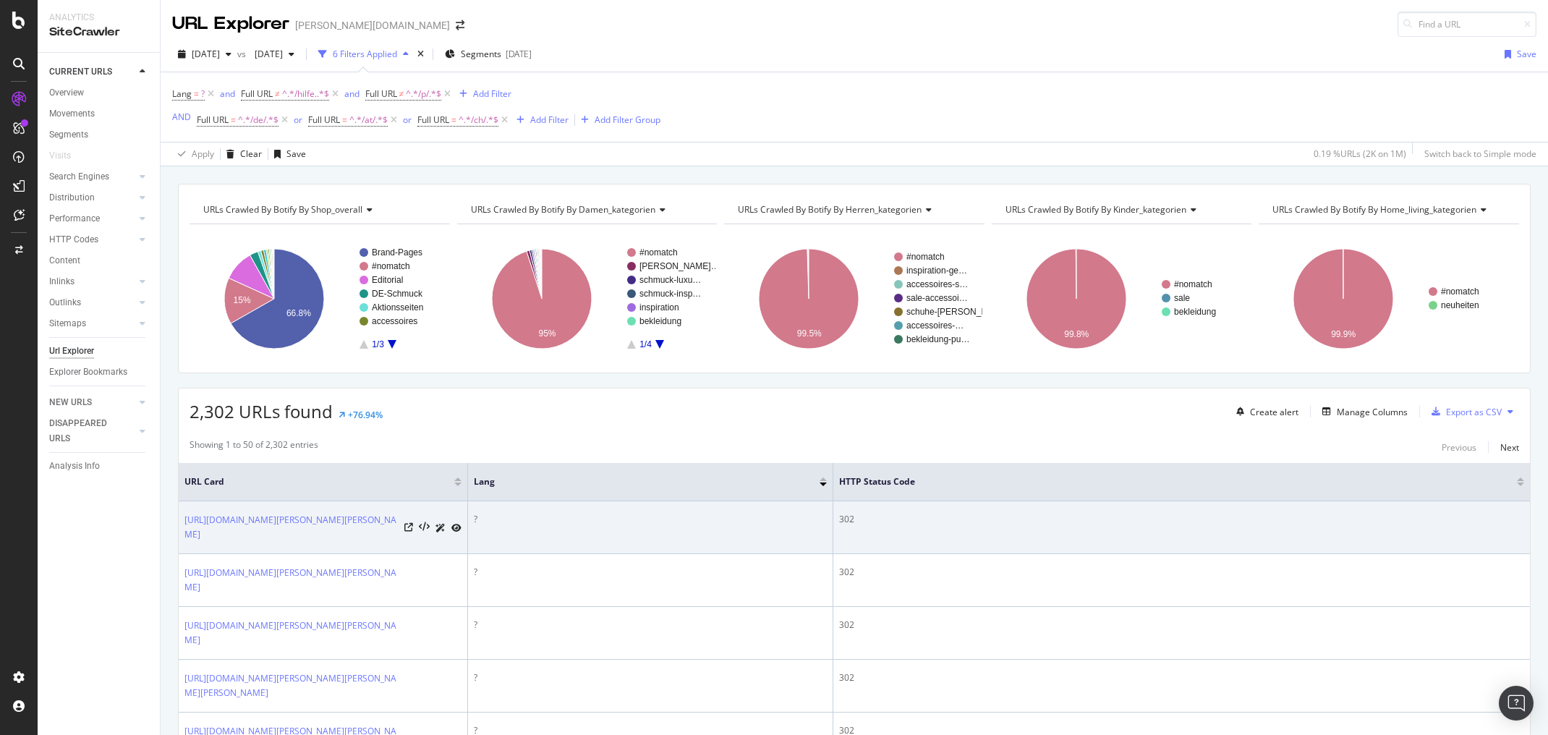
scroll to position [231, 0]
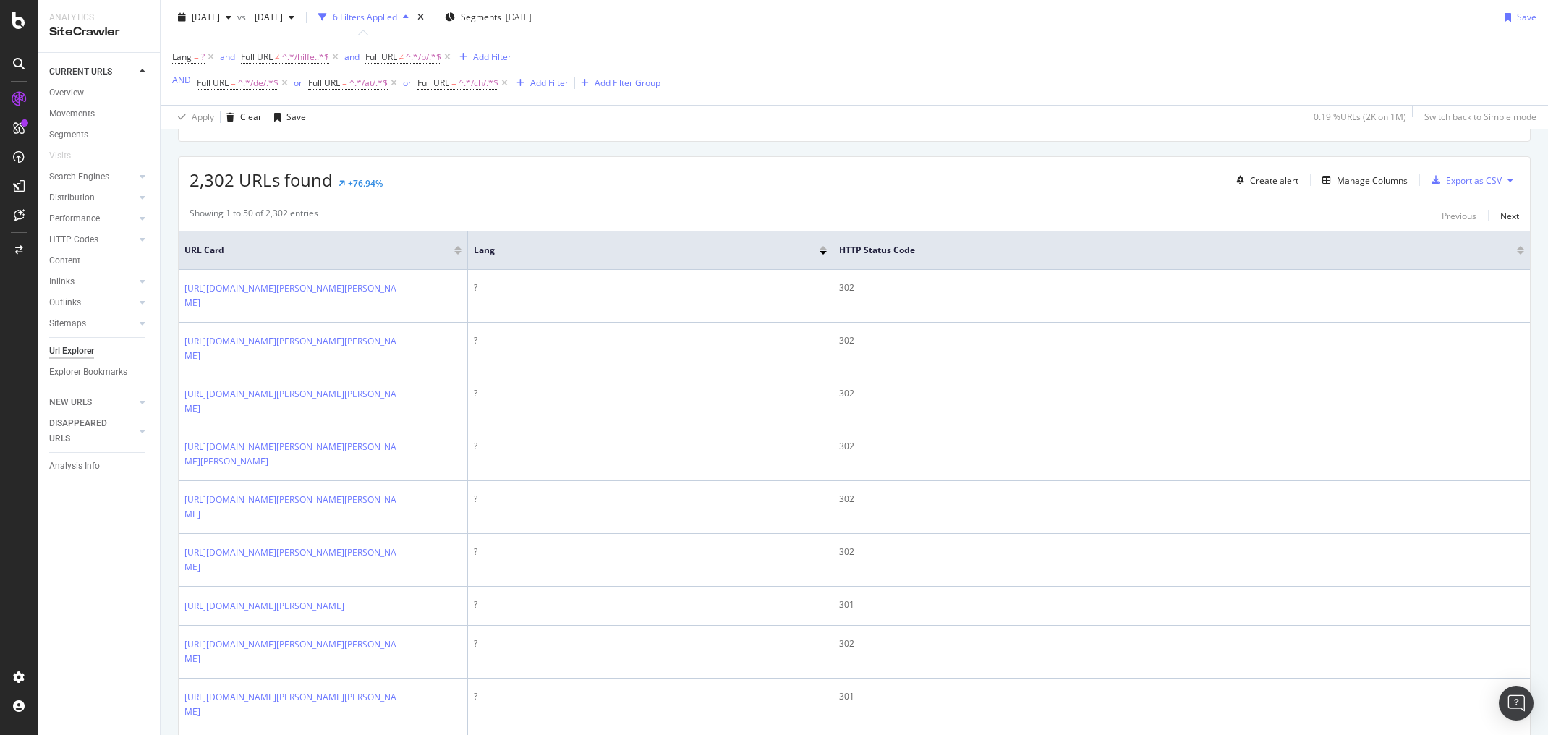
click at [61, 512] on div "CURRENT URLS Overview Movements Segments Visits Search Engines Top Charts Segme…" at bounding box center [99, 394] width 122 height 682
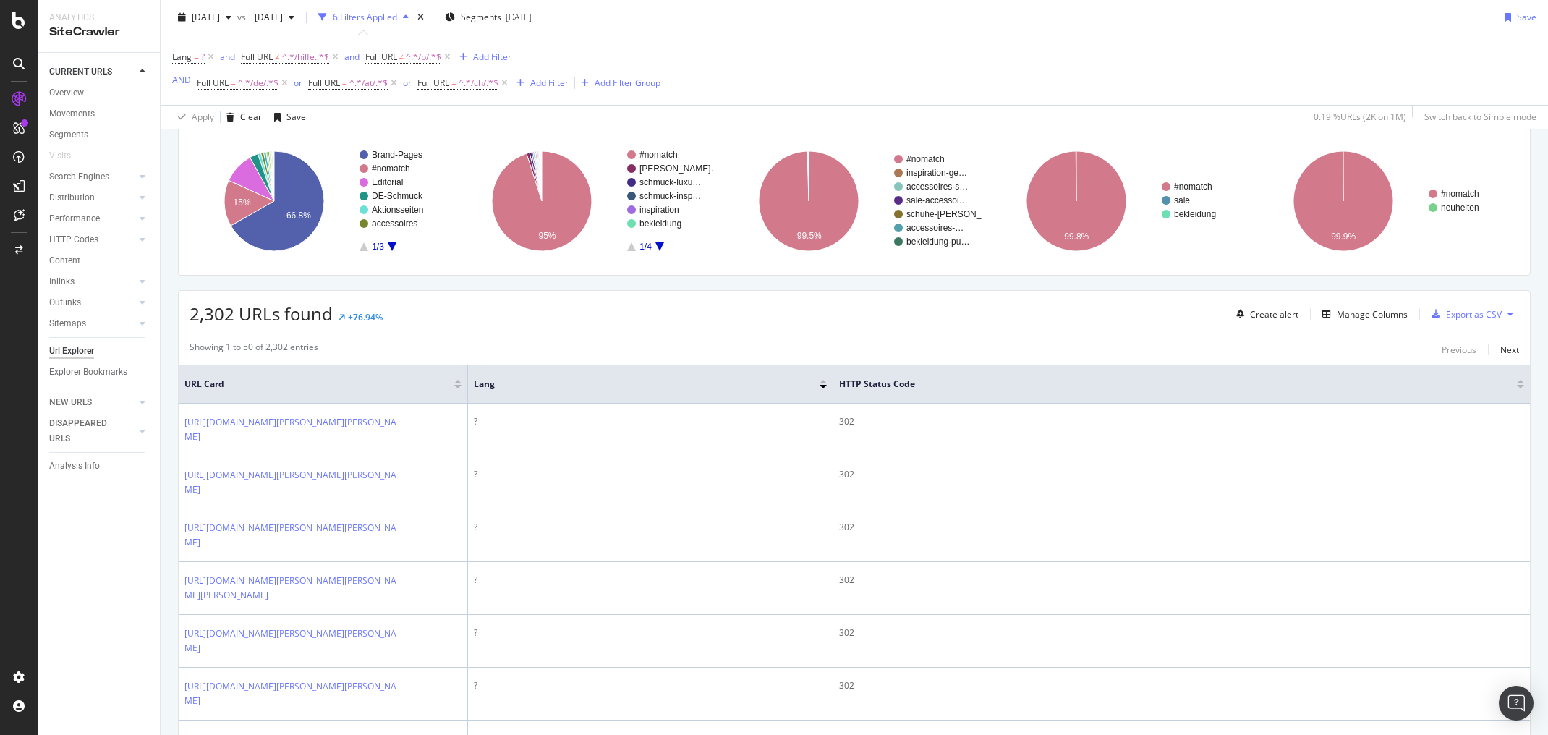
scroll to position [0, 0]
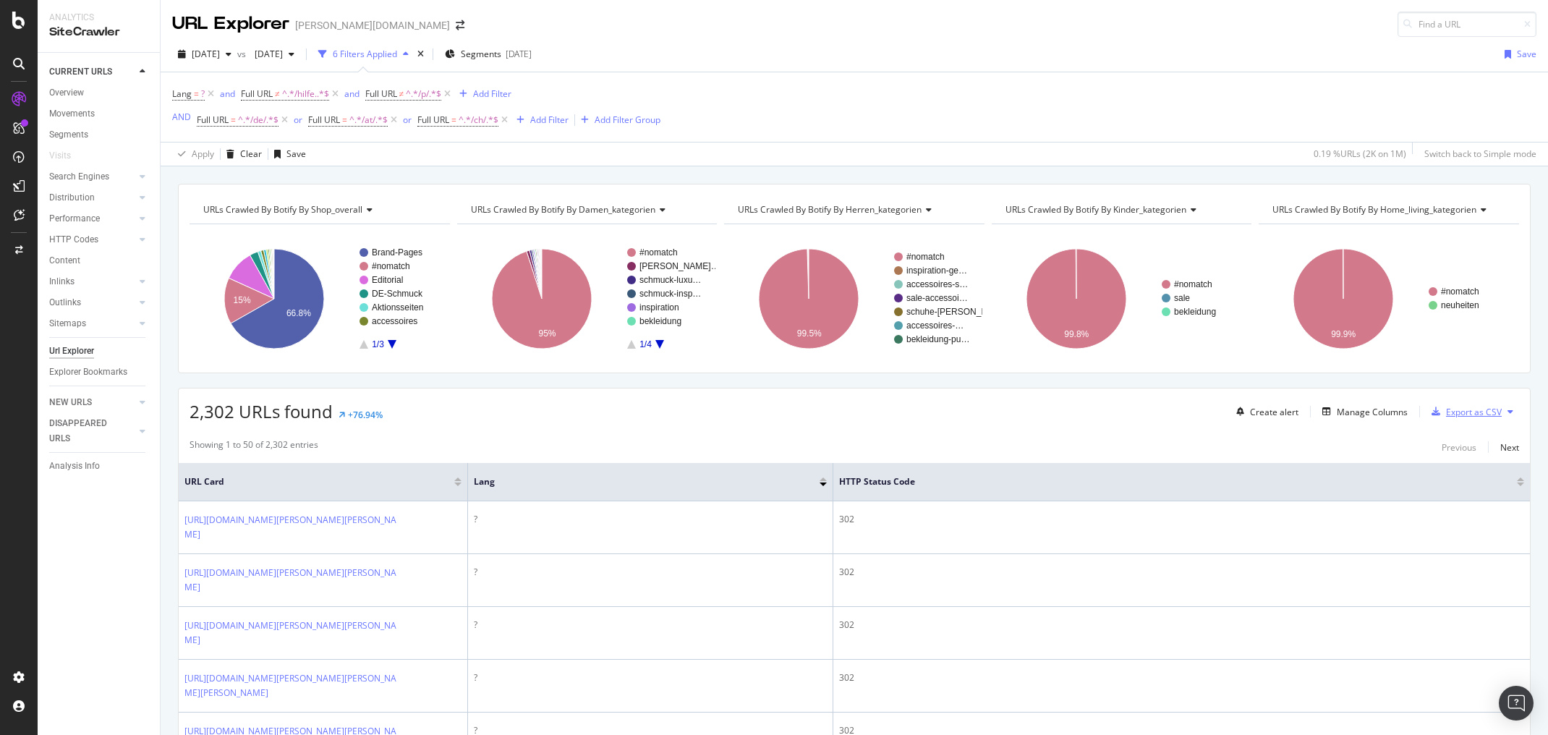
click at [1450, 411] on div "Export as CSV" at bounding box center [1474, 412] width 56 height 12
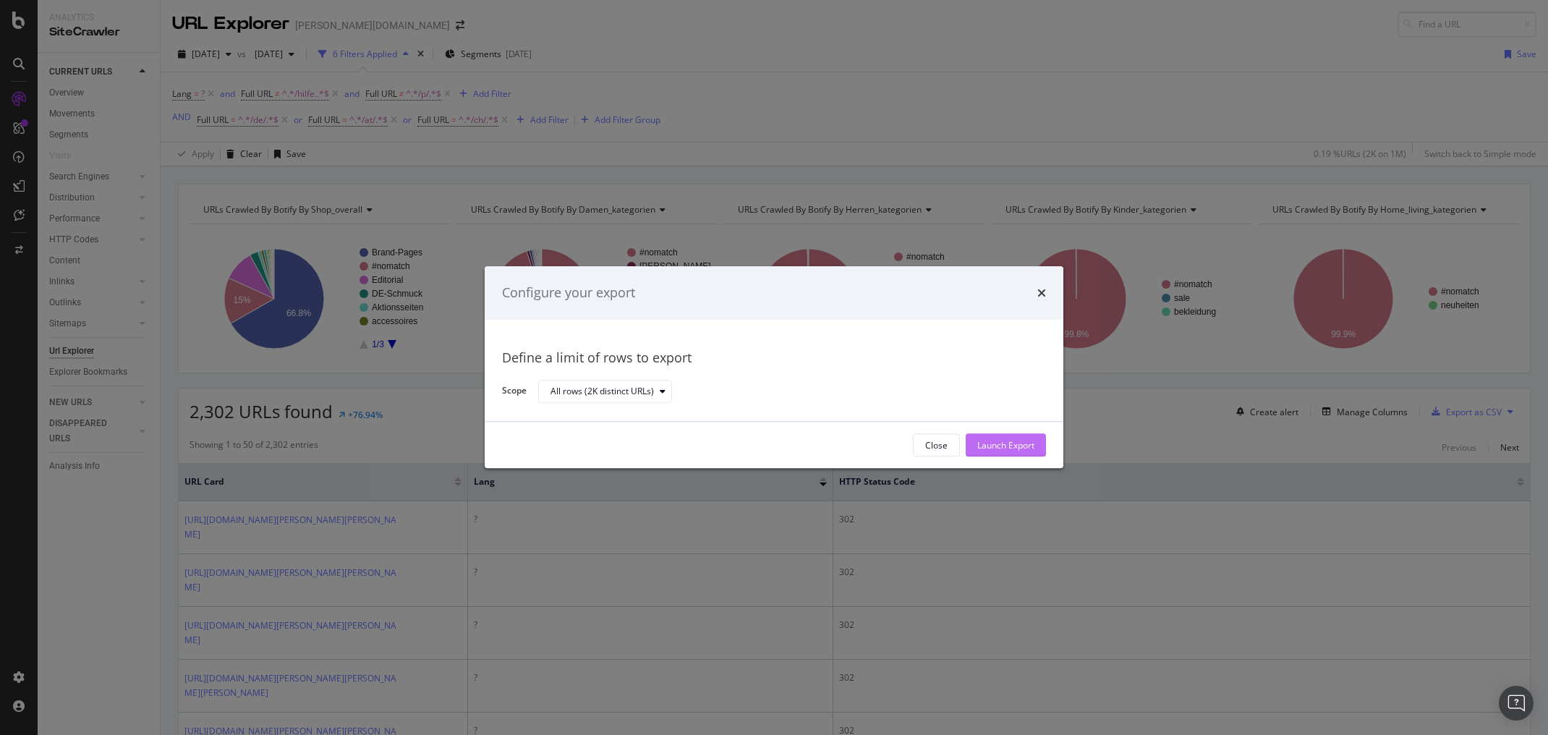
click at [1016, 446] on div "Launch Export" at bounding box center [1005, 445] width 57 height 12
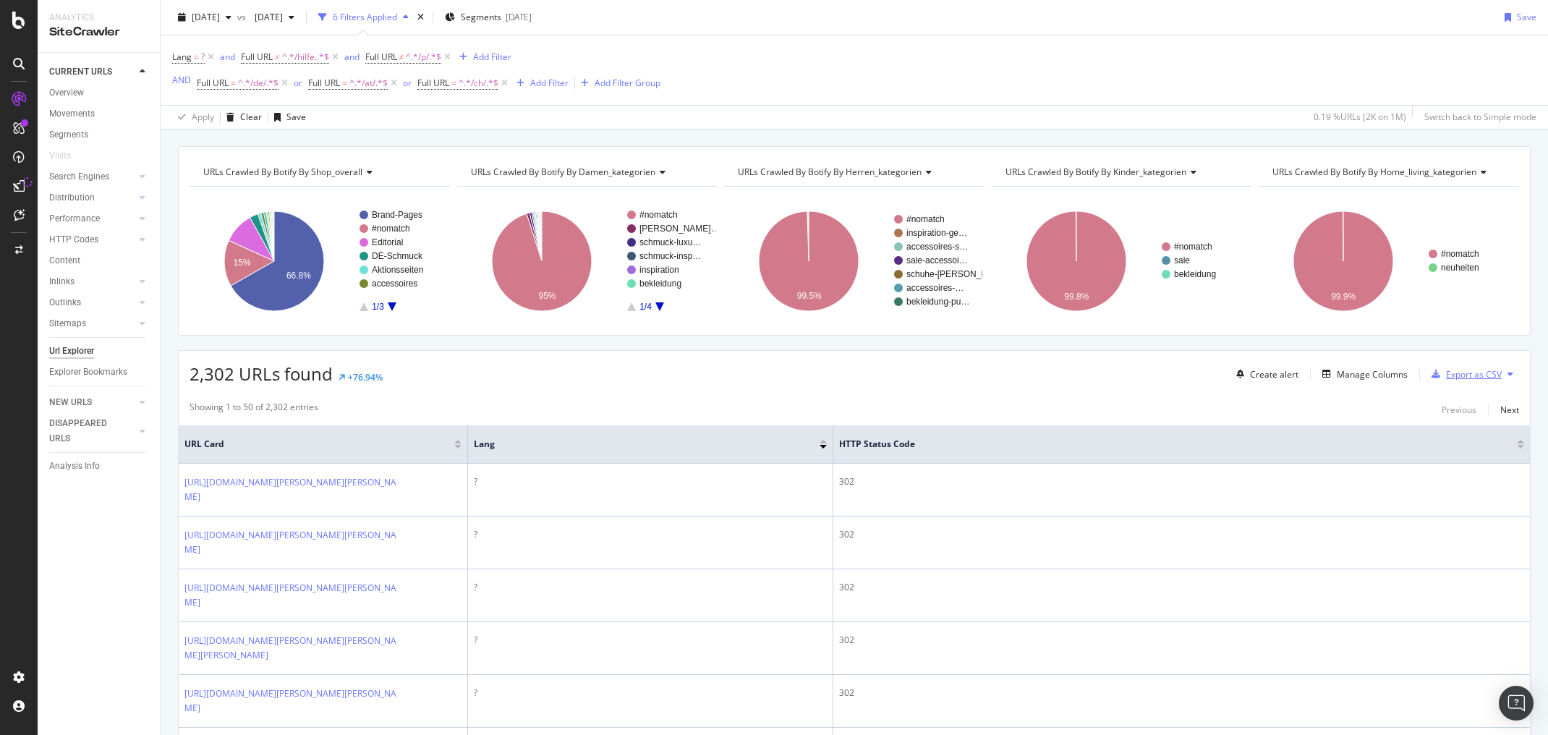
scroll to position [58, 0]
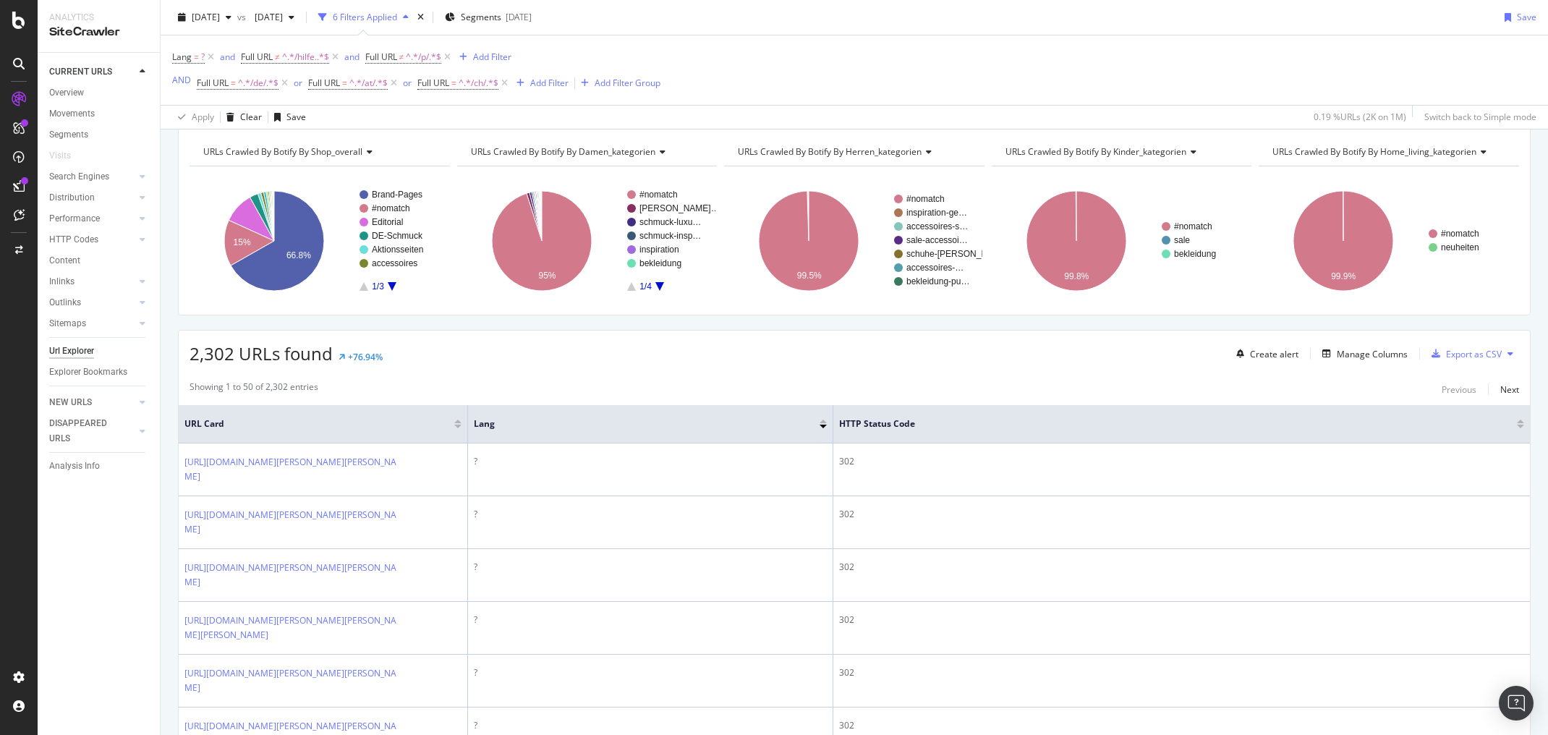
click at [106, 570] on div "CURRENT URLS Overview Movements Segments Visits Search Engines Top Charts Segme…" at bounding box center [99, 394] width 122 height 682
click at [90, 249] on div "DataExports" at bounding box center [82, 249] width 56 height 14
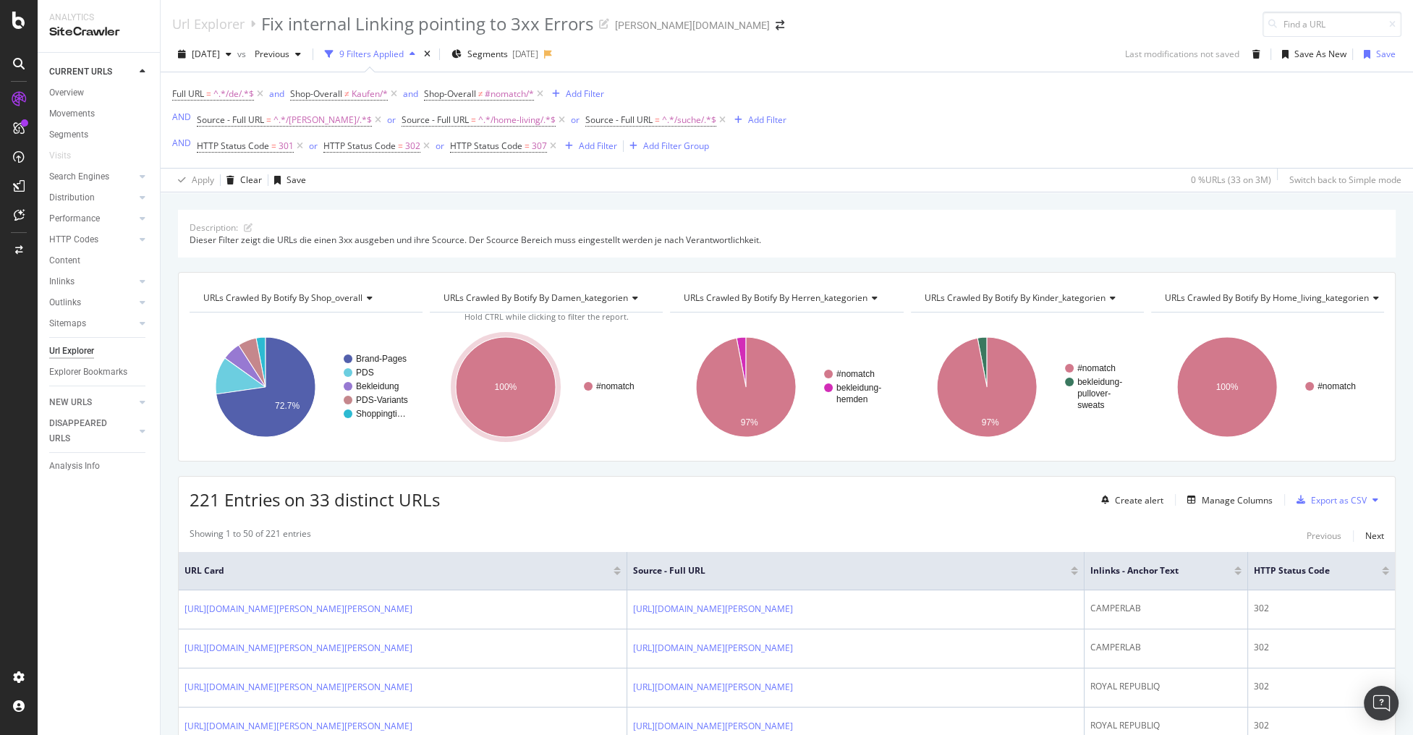
click at [134, 527] on div "CURRENT URLS Overview Movements Segments Visits Search Engines Top Charts Segme…" at bounding box center [99, 394] width 122 height 682
click at [106, 529] on div "CURRENT URLS Overview Movements Segments Visits Search Engines Top Charts Segme…" at bounding box center [99, 394] width 122 height 682
click at [69, 564] on div "CURRENT URLS Overview Movements Segments Visits Search Engines Top Charts Segme…" at bounding box center [99, 394] width 122 height 682
click at [57, 609] on div "CURRENT URLS Overview Movements Segments Visits Search Engines Top Charts Segme…" at bounding box center [99, 394] width 122 height 682
click at [72, 555] on div "CURRENT URLS Overview Movements Segments Visits Search Engines Top Charts Segme…" at bounding box center [99, 394] width 122 height 682
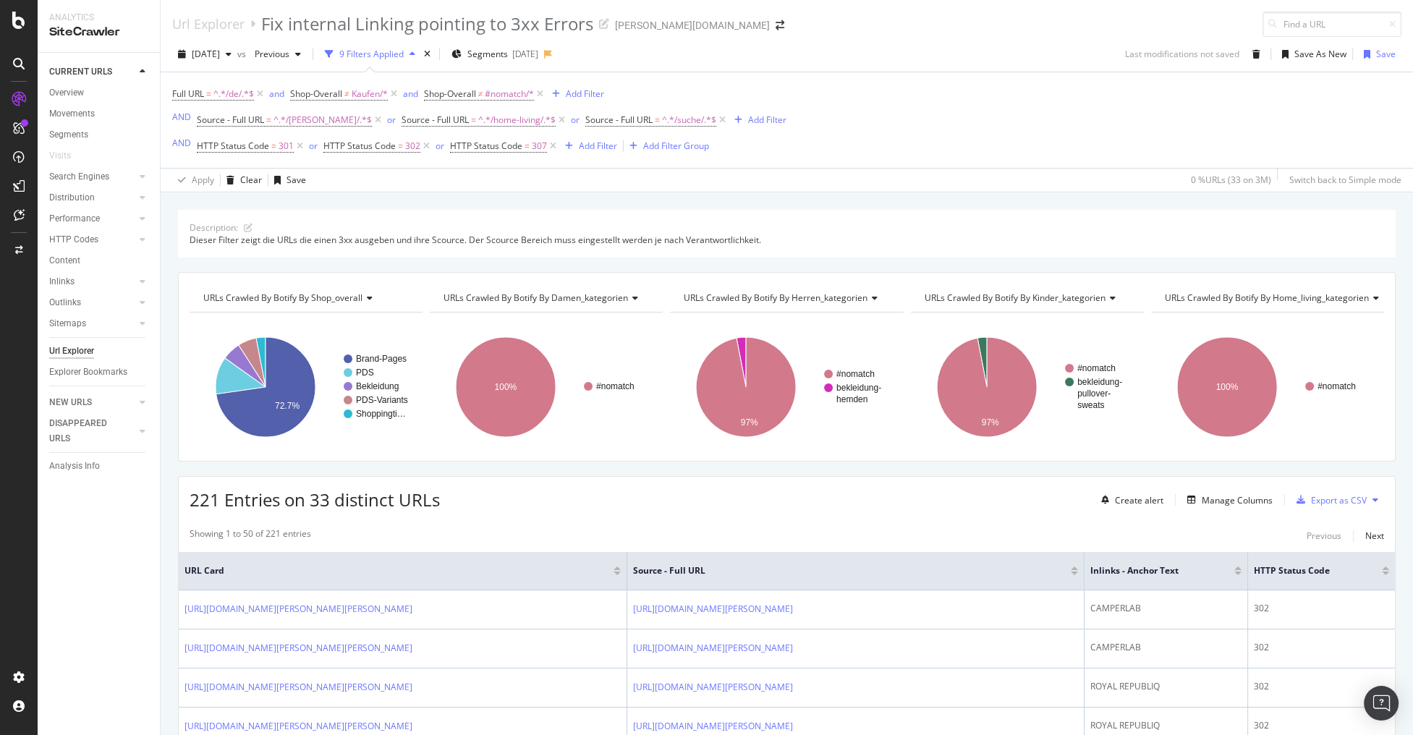
drag, startPoint x: 785, startPoint y: 61, endPoint x: 804, endPoint y: 46, distance: 23.2
click at [785, 61] on div "2024 Sep. 2nd vs Previous 9 Filters Applied Segments 2024-07-17 Last modificati…" at bounding box center [787, 57] width 1252 height 29
click at [889, 127] on div "Full URL = ^.*/de/.*$ and Shop-Overall ≠ Kaufen/* and Shop-Overall ≠ #nomatch/*…" at bounding box center [786, 119] width 1229 height 95
click at [748, 124] on div "Add Filter" at bounding box center [767, 120] width 38 height 12
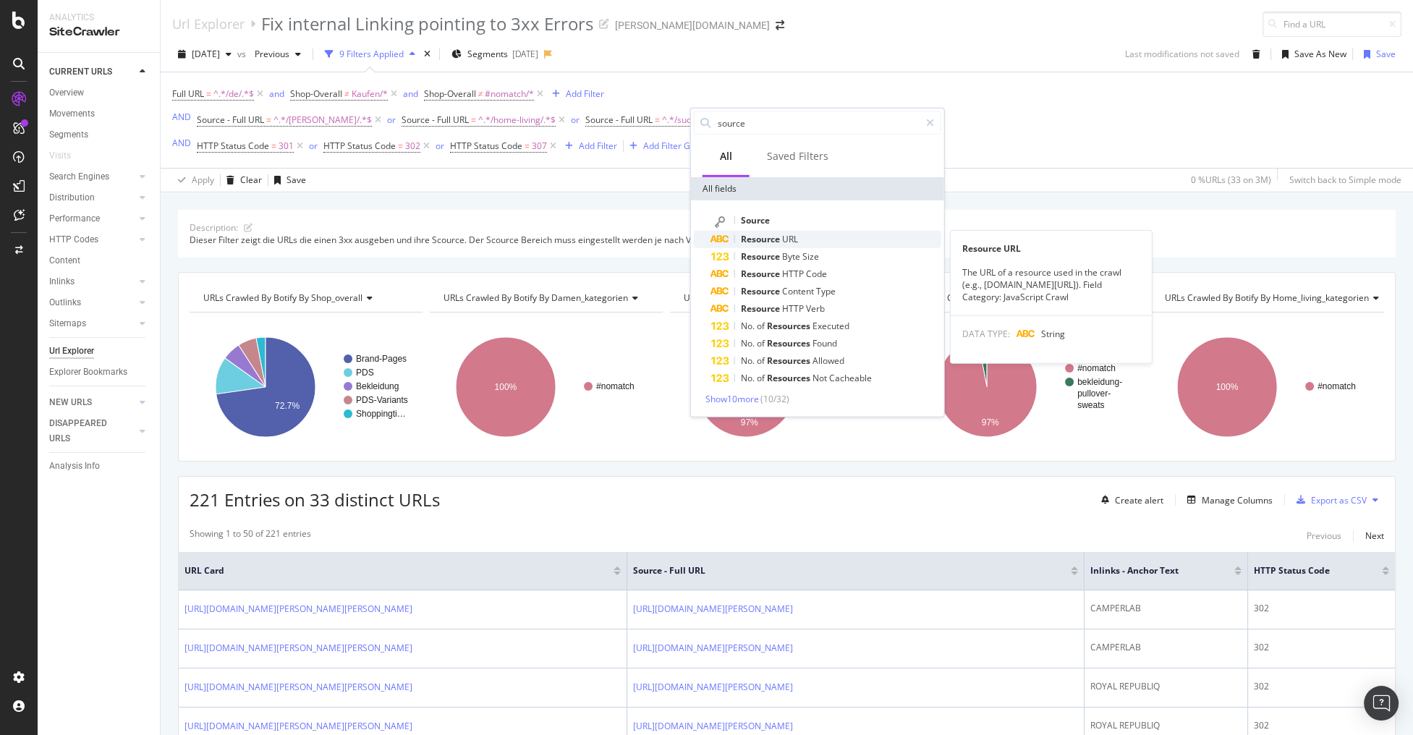
type input "source"
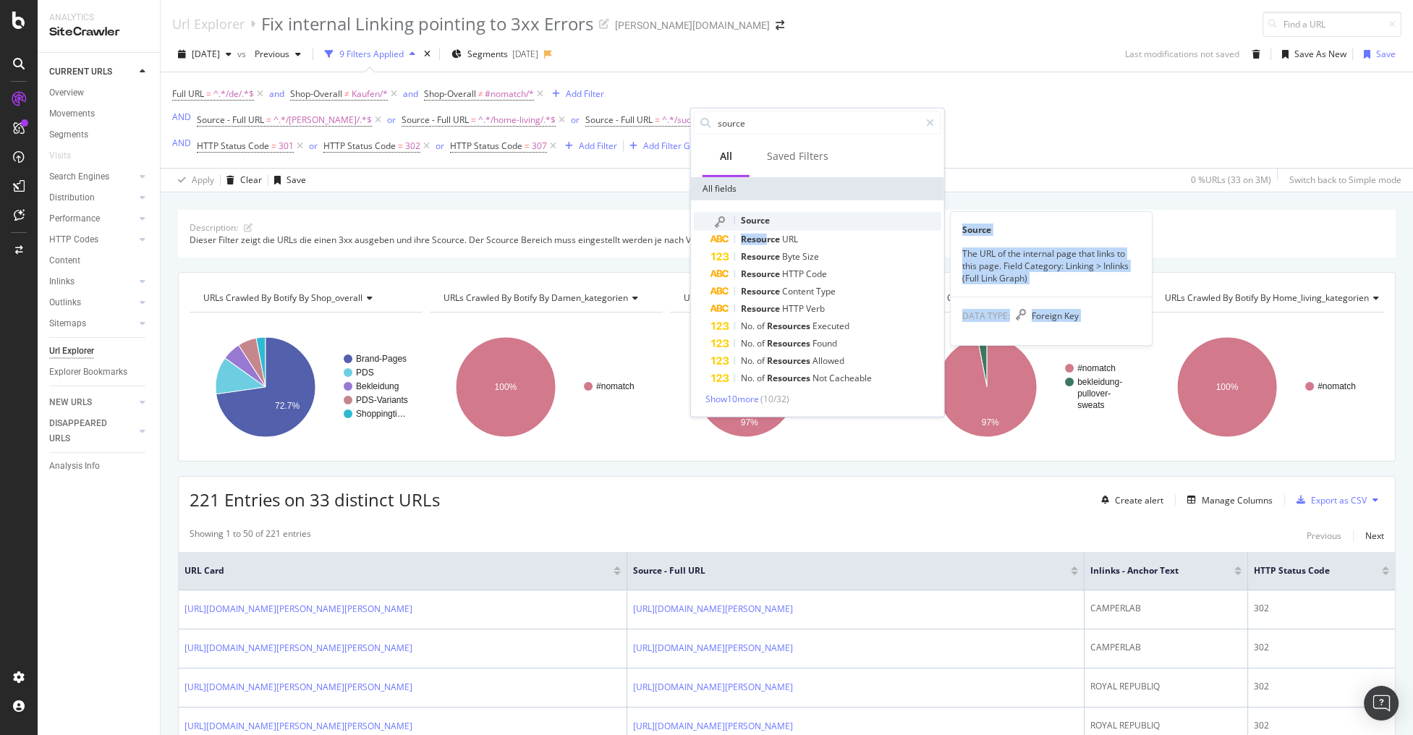
drag, startPoint x: 768, startPoint y: 238, endPoint x: 830, endPoint y: 211, distance: 67.7
click at [830, 212] on div "Source Source The URL of the internal page that links to this page. Field Categ…" at bounding box center [817, 299] width 247 height 175
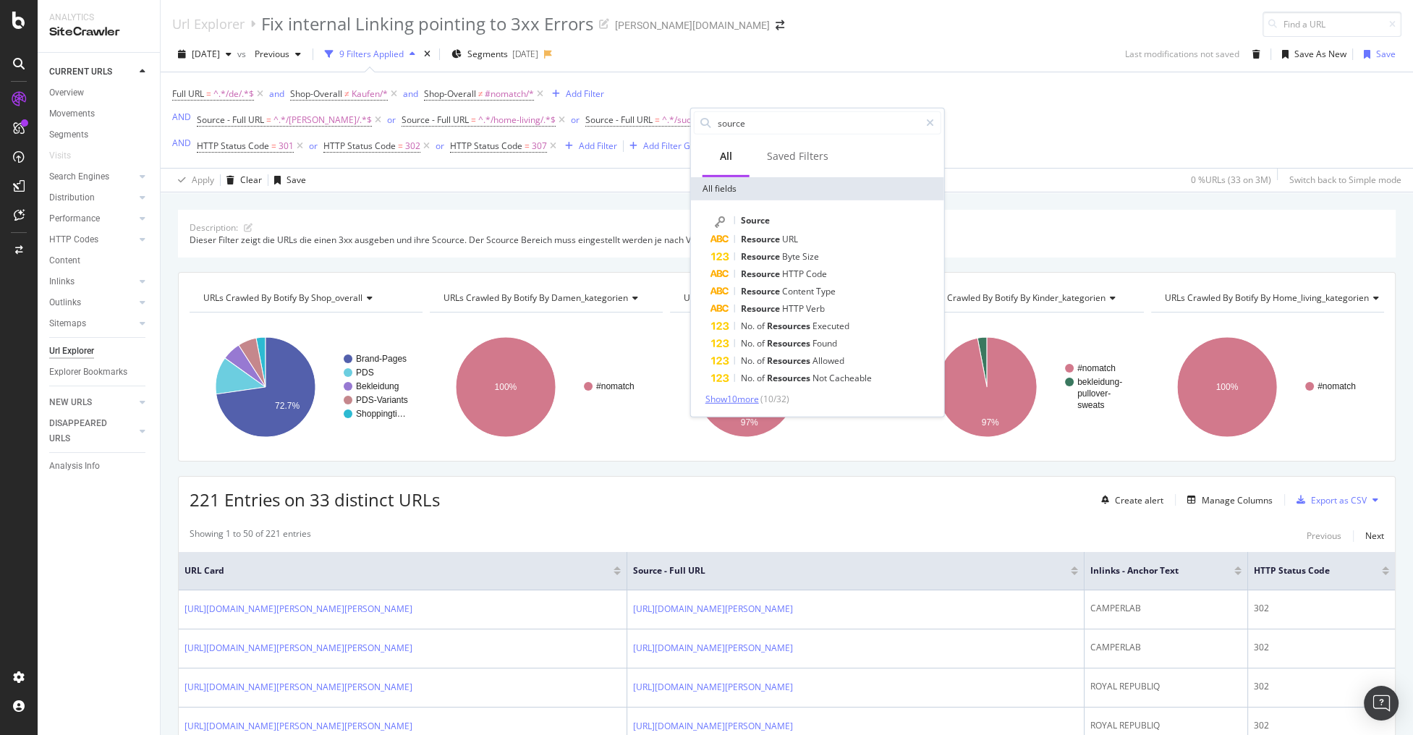
click at [708, 402] on span "Show 10 more" at bounding box center [732, 399] width 54 height 12
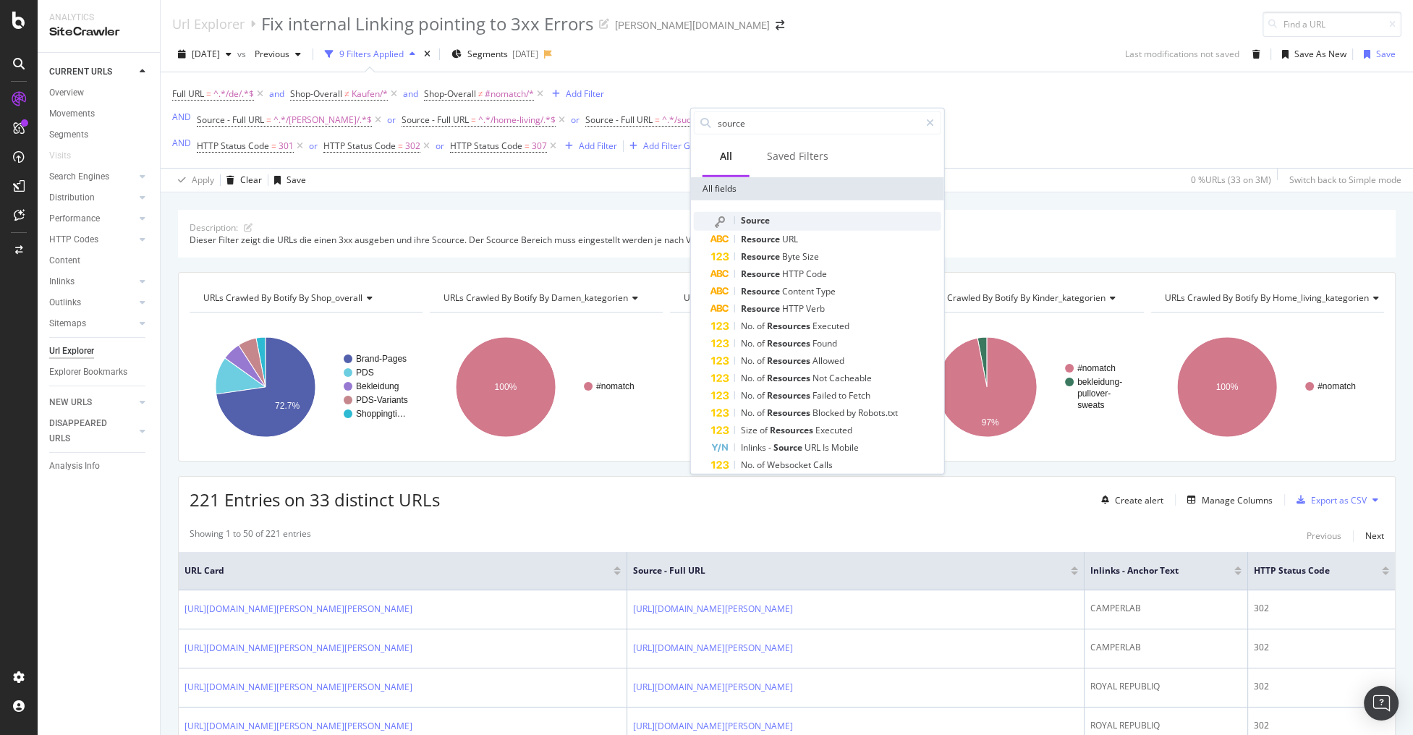
click at [801, 221] on div "Source" at bounding box center [826, 221] width 230 height 19
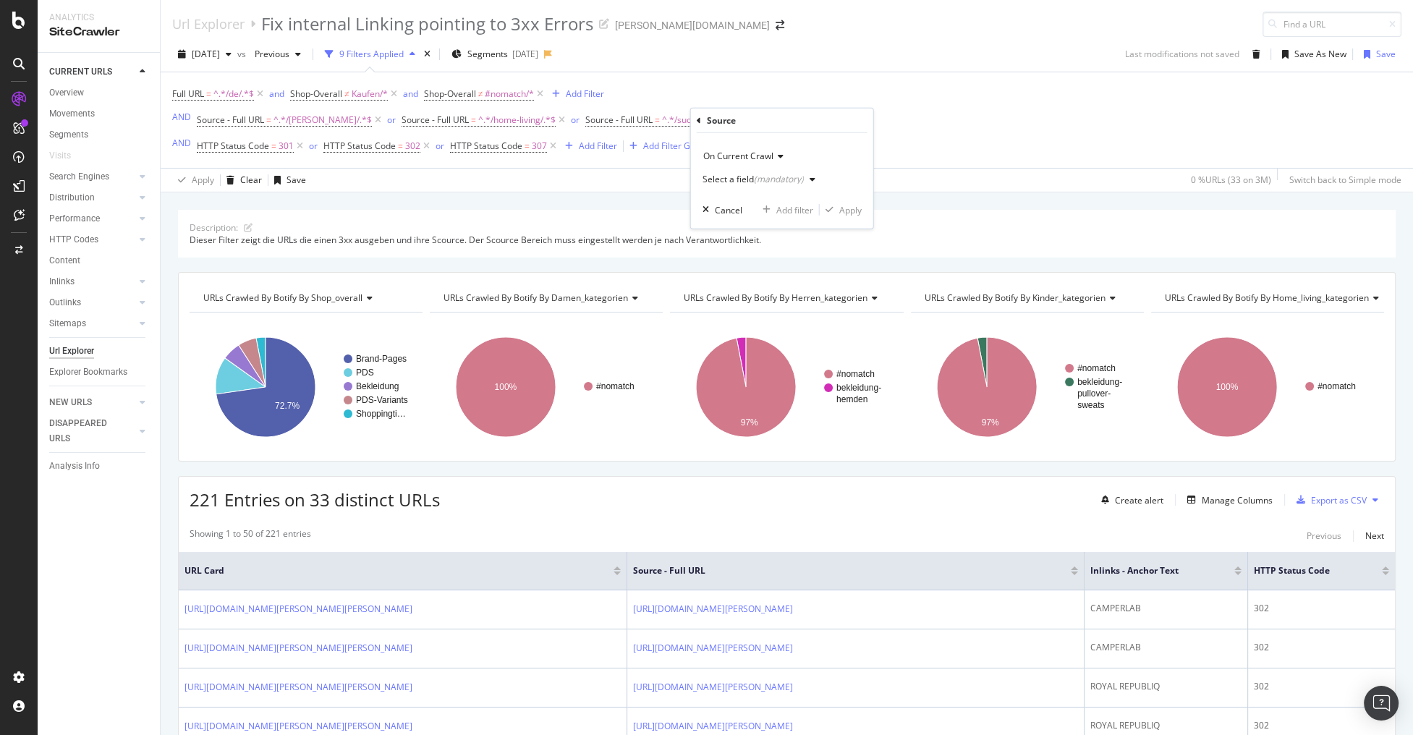
click at [772, 184] on div "Select a field (mandatory)" at bounding box center [761, 180] width 119 height 22
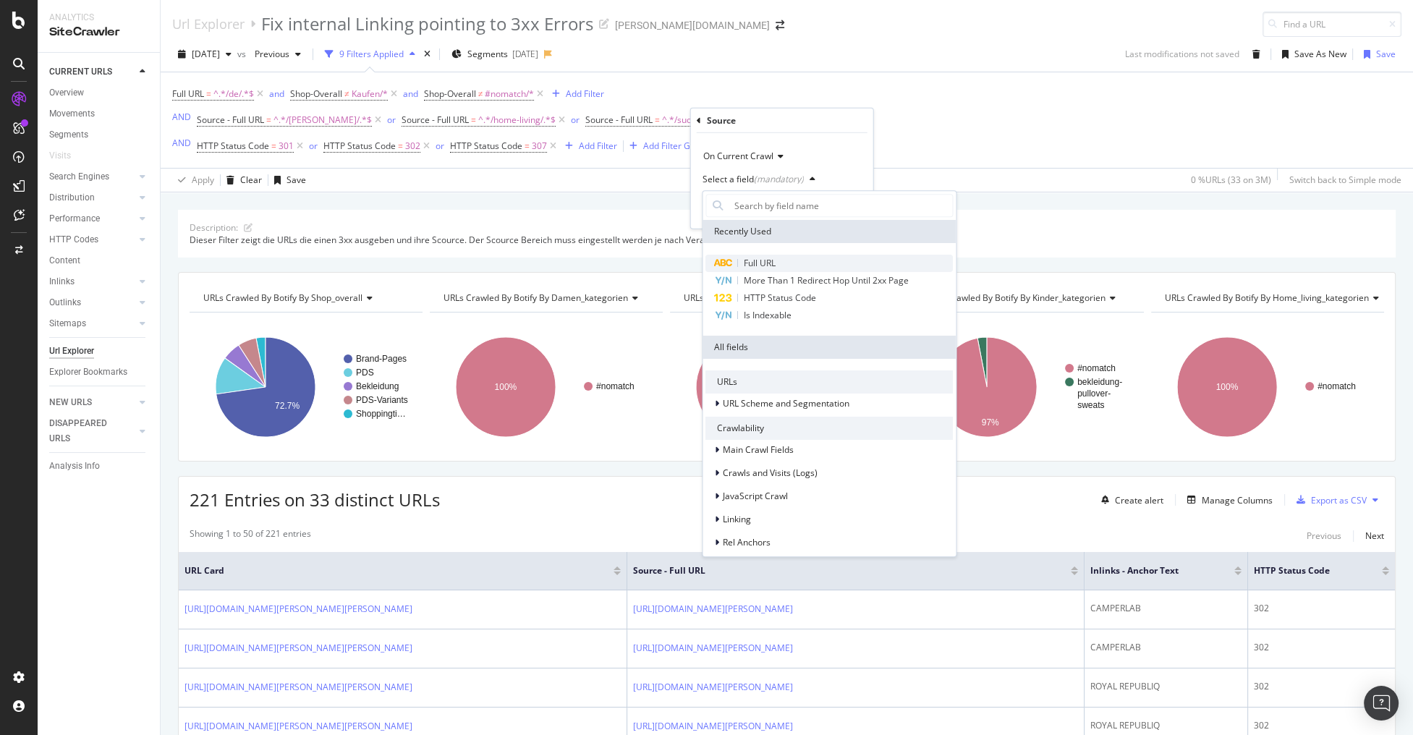
click at [755, 262] on span "Full URL" at bounding box center [760, 263] width 32 height 12
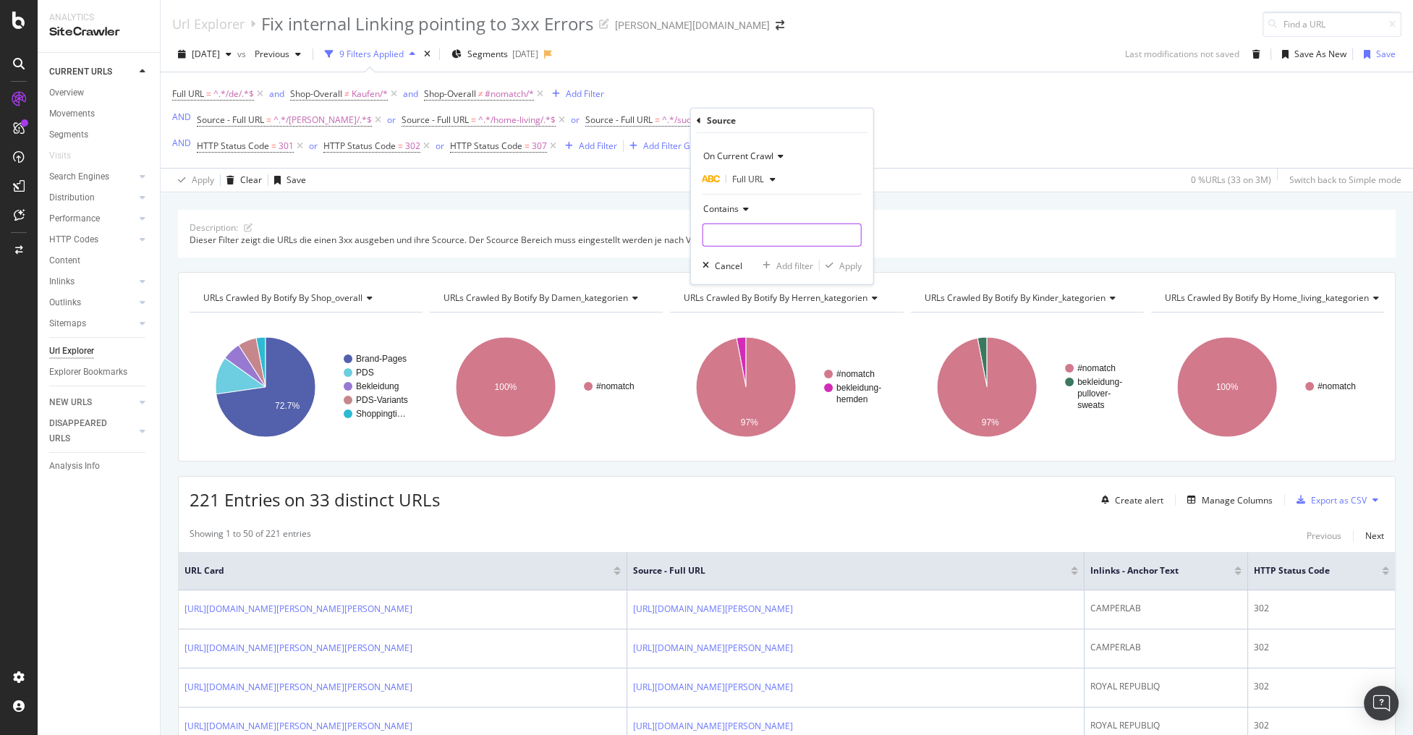
click at [749, 230] on input "text" at bounding box center [782, 234] width 158 height 23
type input "/marken/"
click at [853, 263] on div "Apply" at bounding box center [850, 265] width 22 height 12
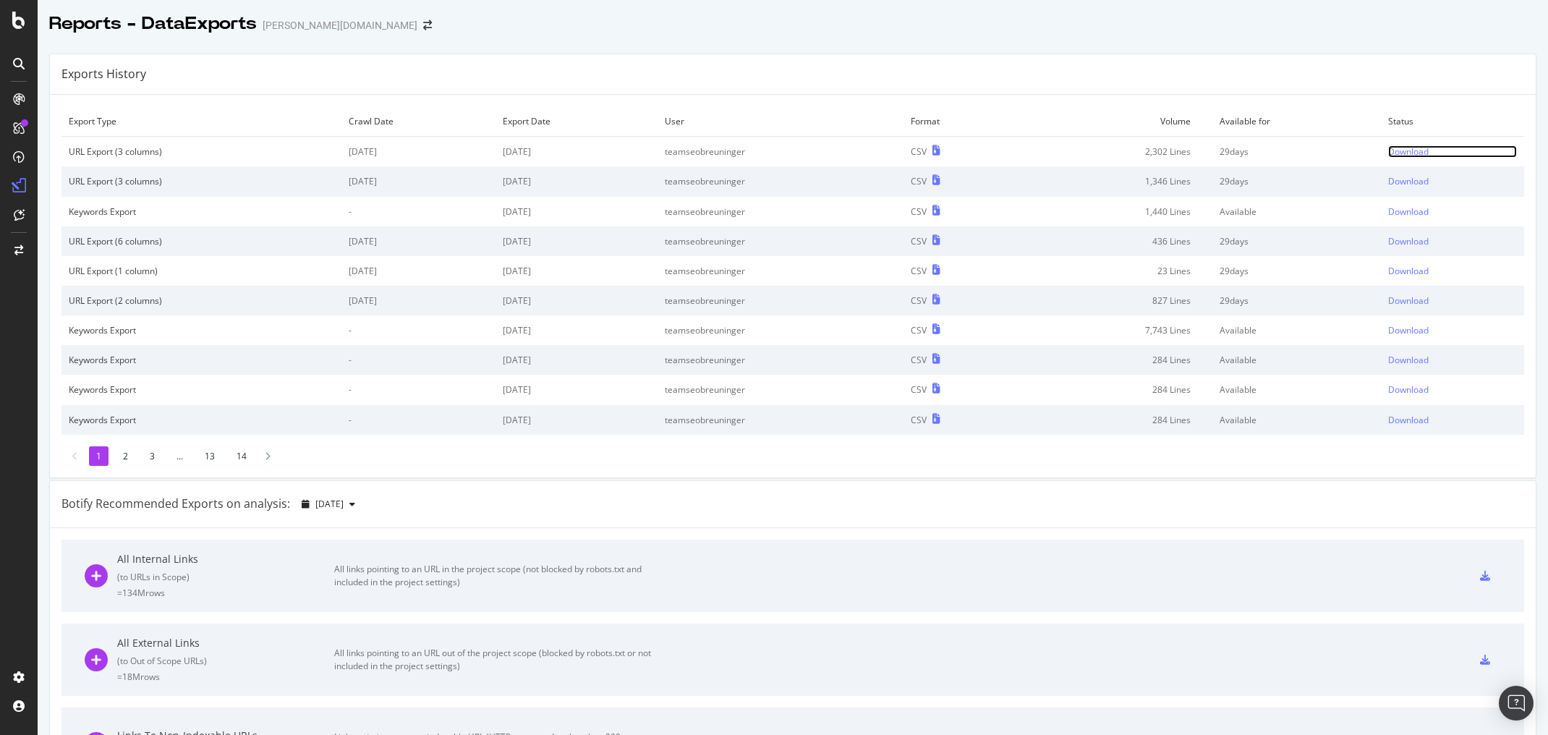
click at [1388, 150] on div "Download" at bounding box center [1408, 151] width 41 height 12
click at [1376, 729] on div "Links To Non-Indexable URLs = 20M rows Links pointing to a non-indexable URL (H…" at bounding box center [793, 743] width 1416 height 72
